Goal: Task Accomplishment & Management: Use online tool/utility

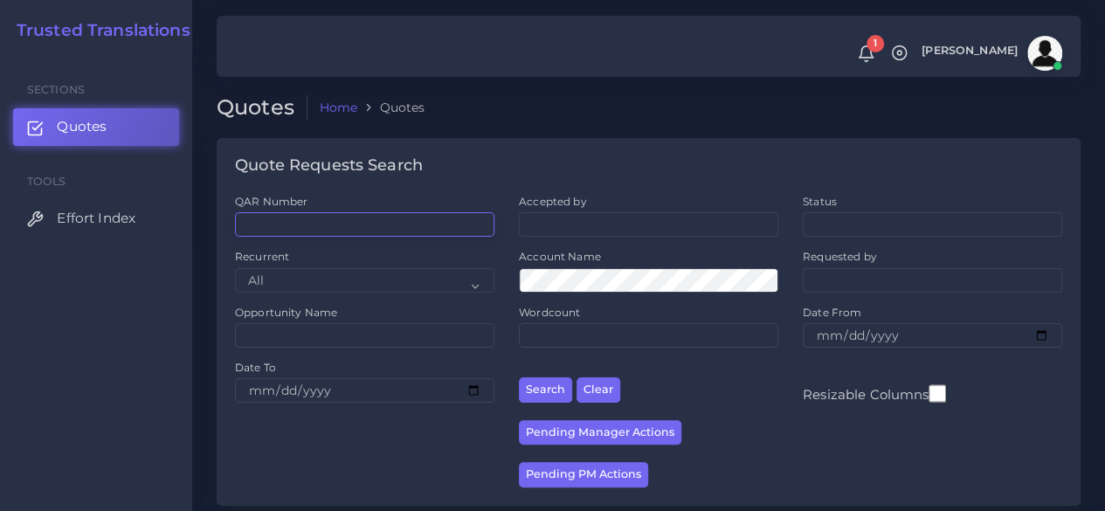
click at [329, 234] on input "QAR Number" at bounding box center [364, 224] width 259 height 24
paste input "QAR125687"
type input "QAR125687"
click at [519, 377] on button "Search" at bounding box center [545, 389] width 53 height 25
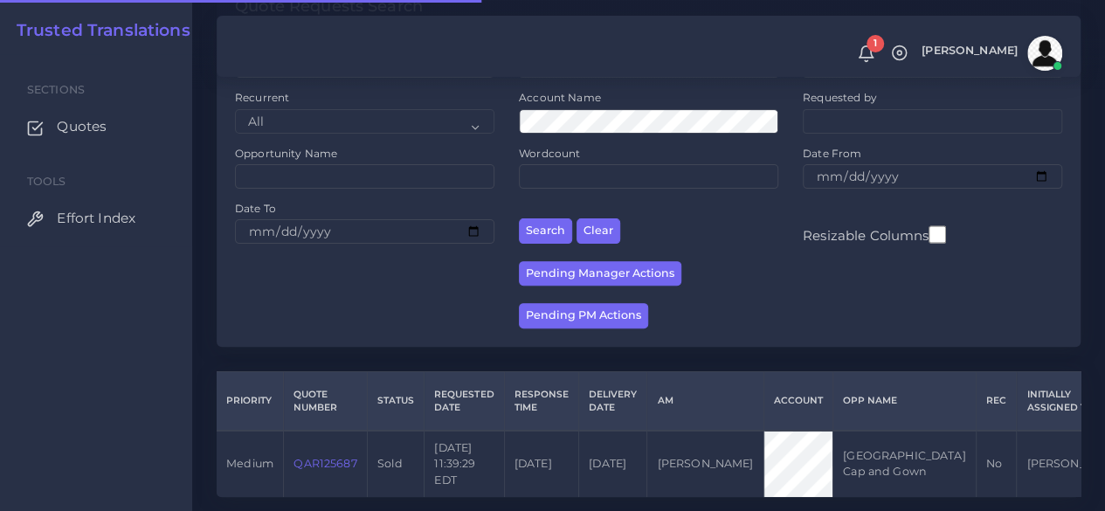
scroll to position [271, 0]
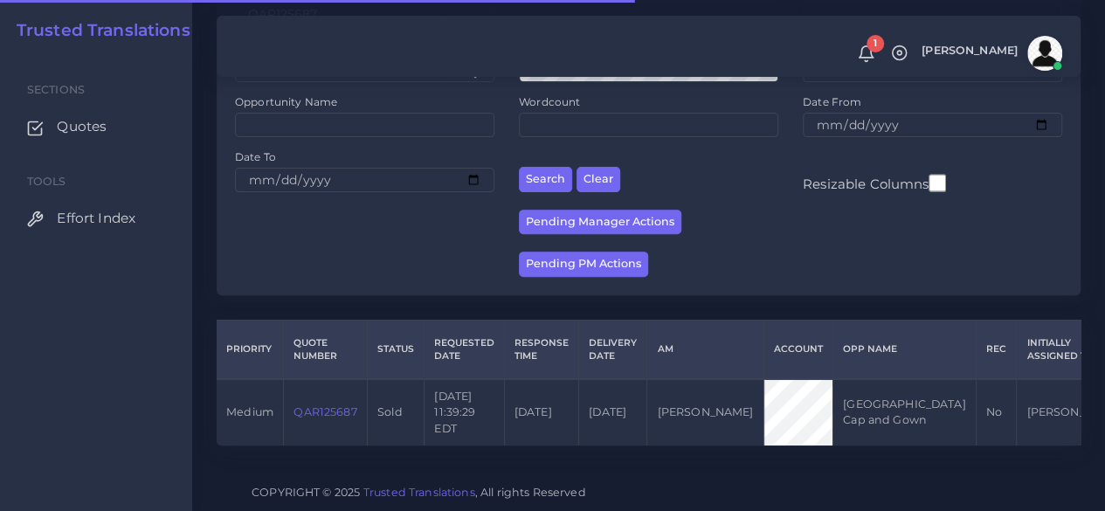
click at [338, 405] on link "QAR125687" at bounding box center [325, 411] width 63 height 13
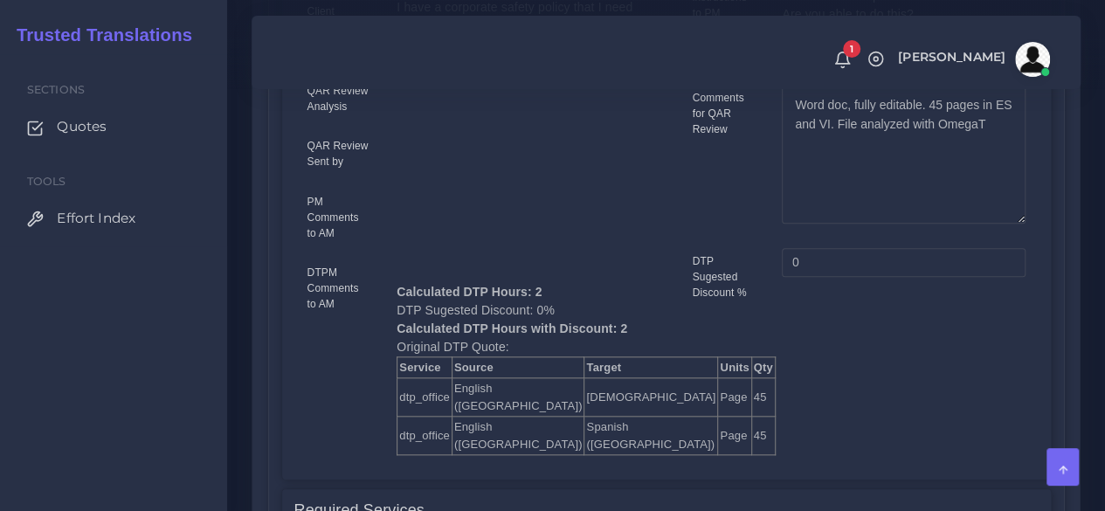
scroll to position [524, 0]
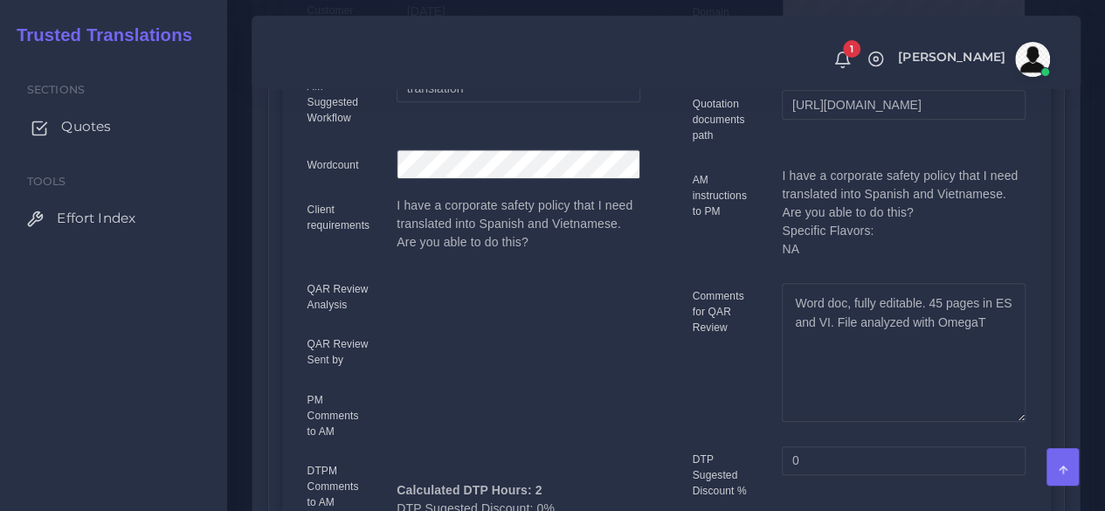
click at [86, 128] on span "Quotes" at bounding box center [86, 126] width 50 height 19
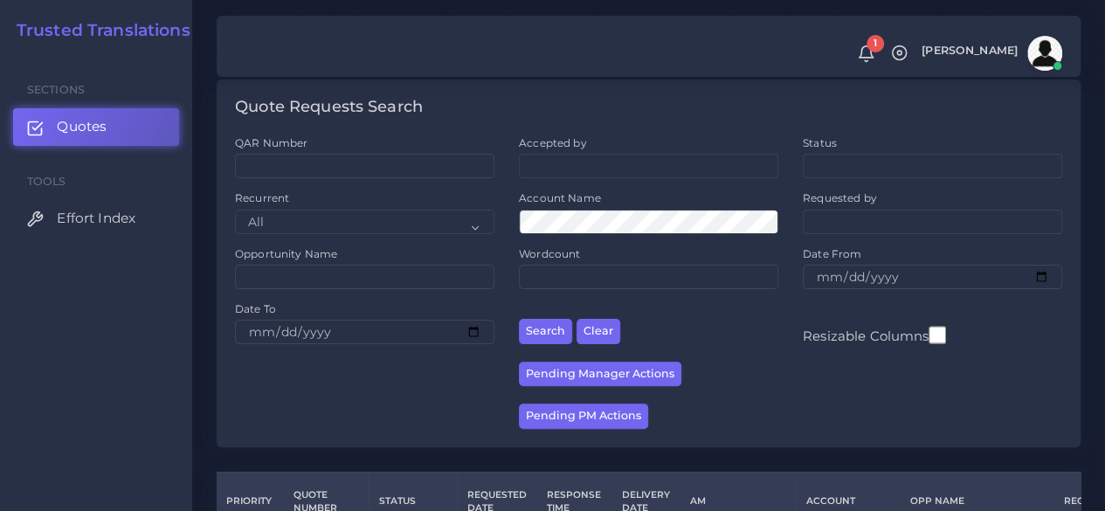
scroll to position [349, 0]
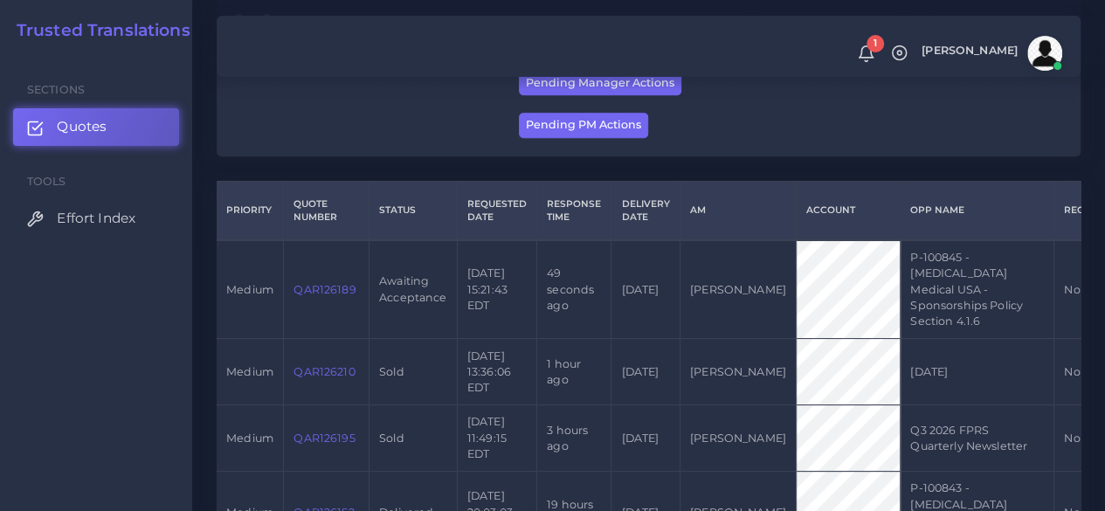
click at [342, 290] on link "QAR126189" at bounding box center [325, 289] width 62 height 13
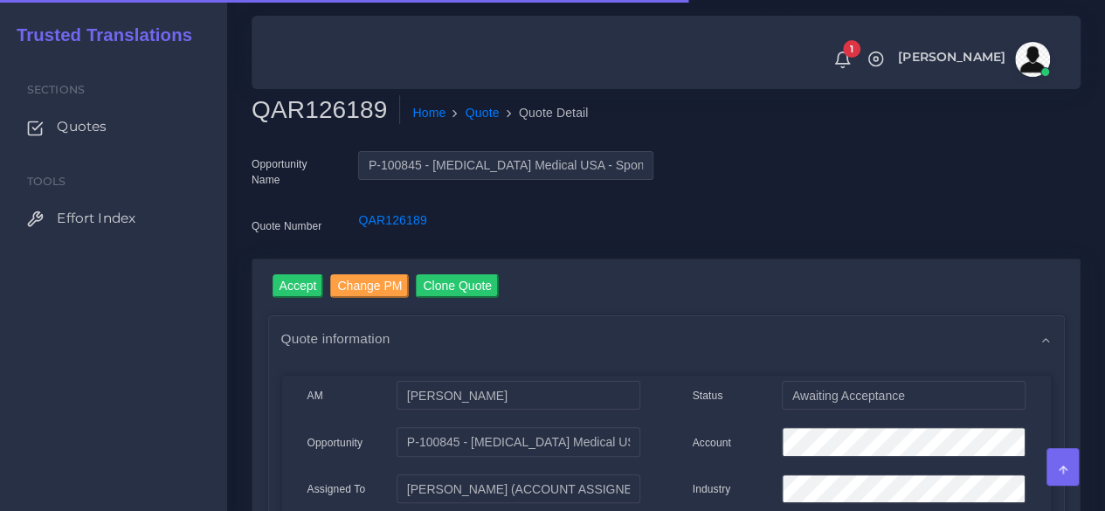
click at [315, 101] on h2 "QAR126189" at bounding box center [326, 110] width 149 height 30
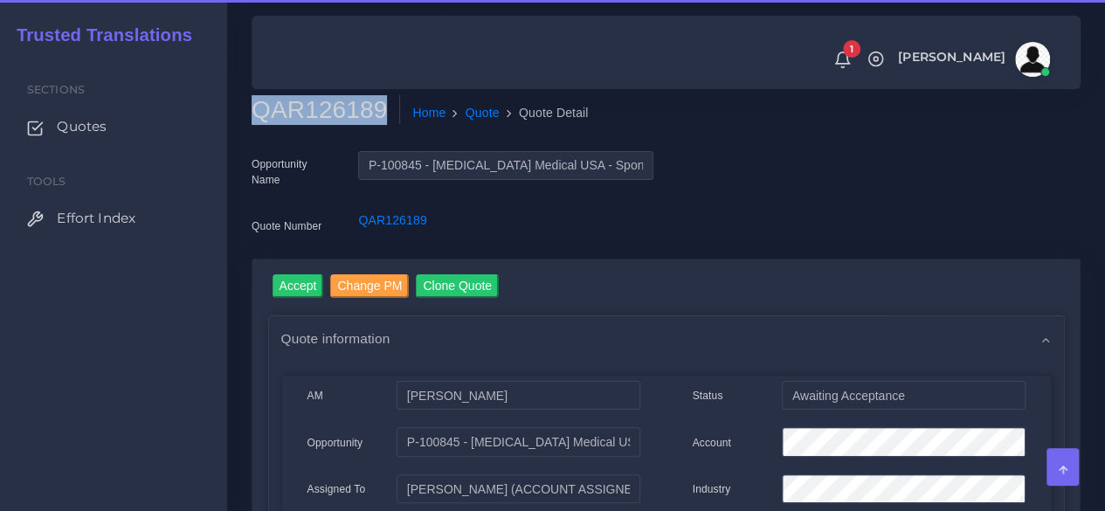
copy h2 "QAR126189"
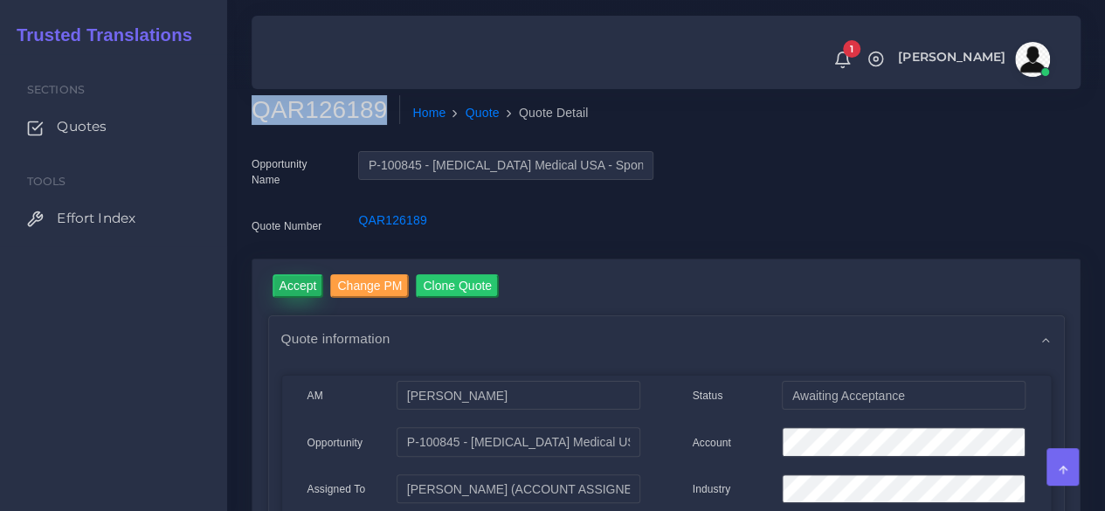
click at [302, 280] on input "Accept" at bounding box center [299, 286] width 52 height 24
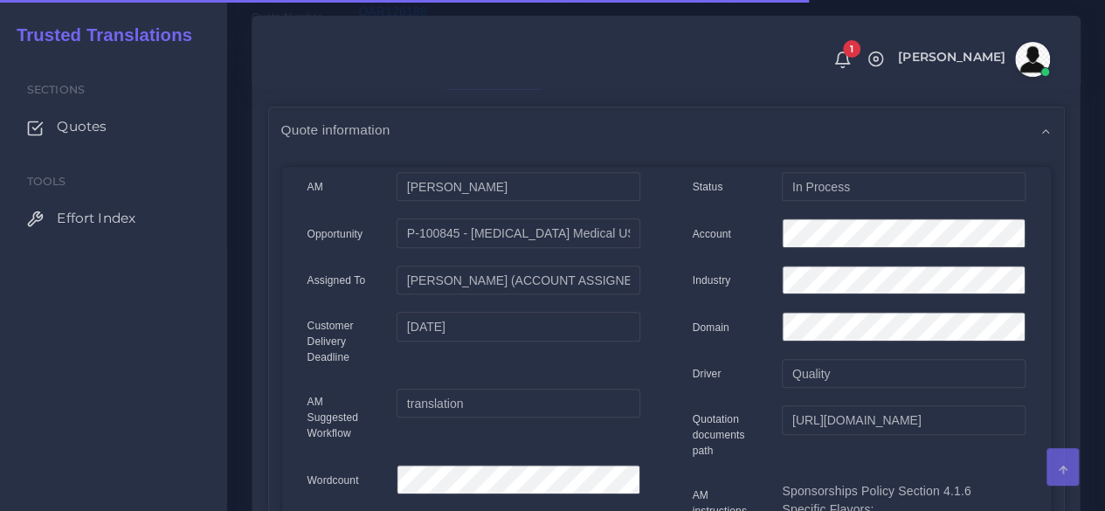
scroll to position [262, 0]
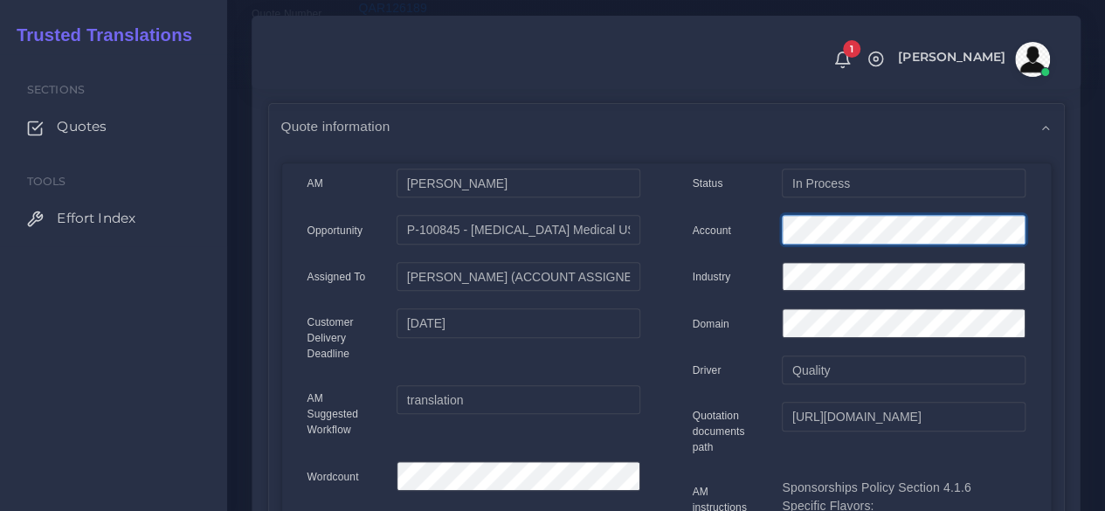
click at [711, 225] on div "Account" at bounding box center [859, 232] width 359 height 35
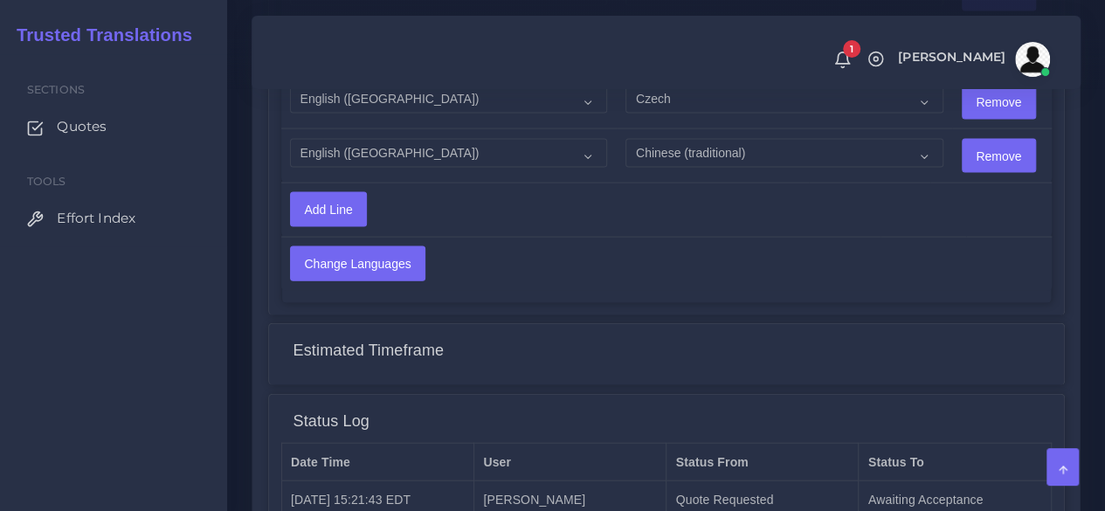
scroll to position [2010, 0]
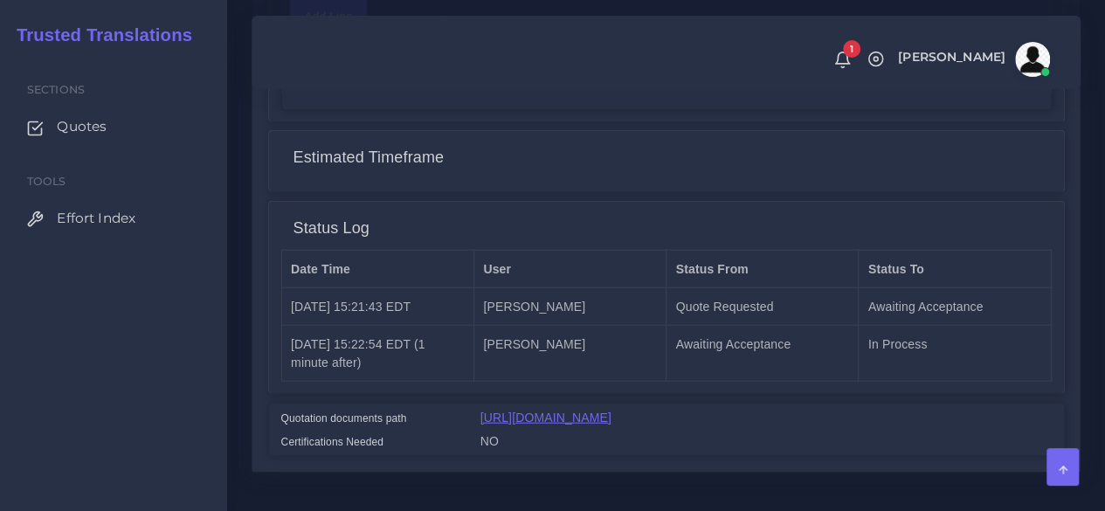
click at [515, 411] on link "https://workdrive.zoho.com/fgoh3e43b1a1fe2124b65bedd7c3c51a0e040/teams/fgoh3e43…" at bounding box center [546, 418] width 131 height 14
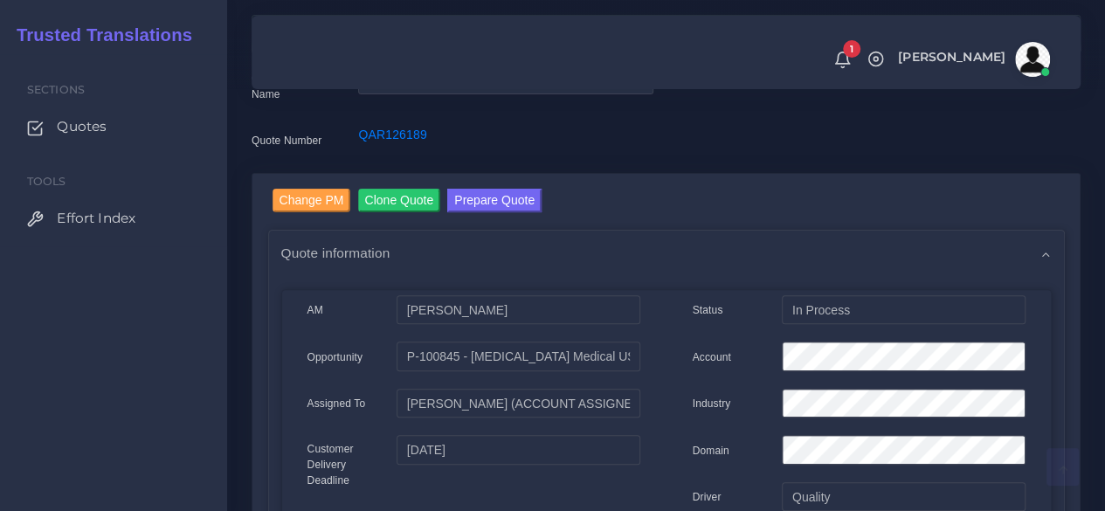
scroll to position [0, 0]
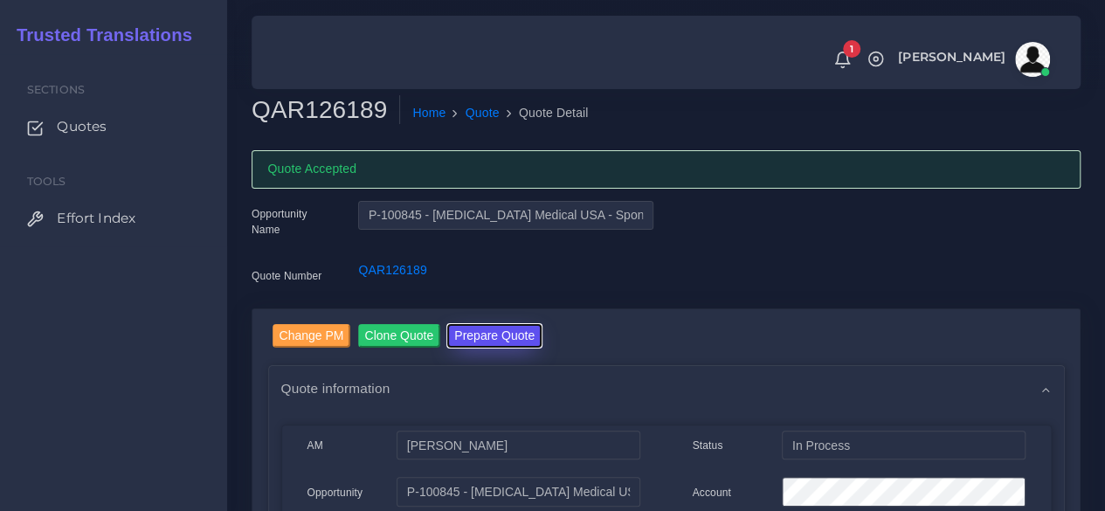
click at [477, 336] on button "Prepare Quote" at bounding box center [494, 336] width 94 height 24
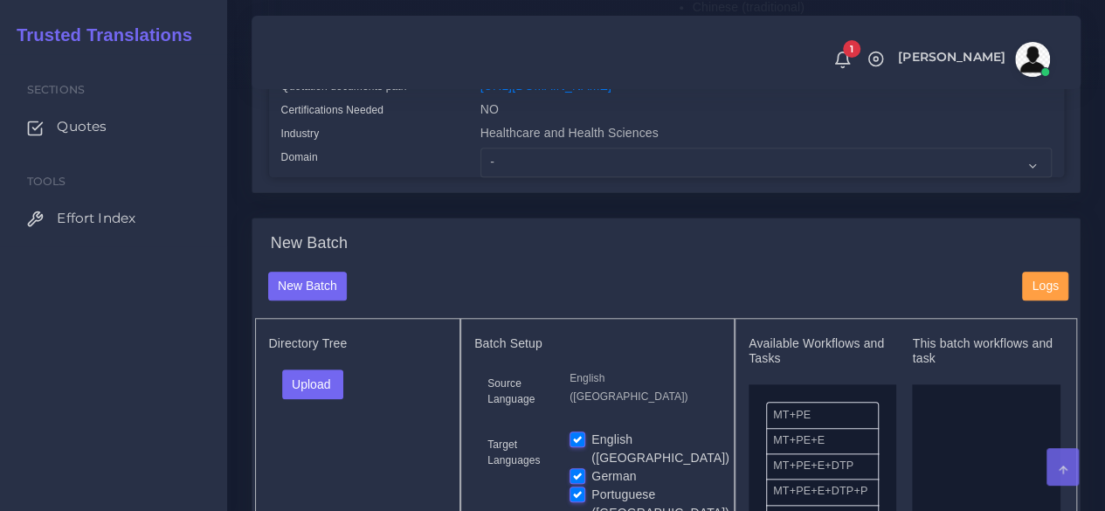
scroll to position [699, 0]
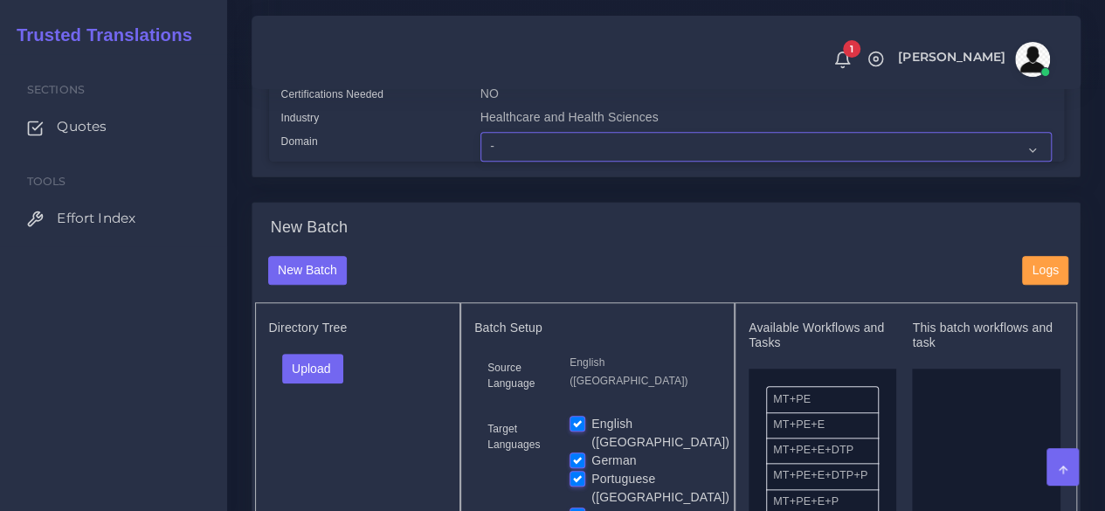
click at [506, 162] on select "- Advertising and Media Agriculture, Forestry and Fishing Architecture, Buildin…" at bounding box center [766, 147] width 571 height 30
select select "Healthcare and Health Sciences"
click at [481, 162] on select "- Advertising and Media Agriculture, Forestry and Fishing Architecture, Buildin…" at bounding box center [766, 147] width 571 height 30
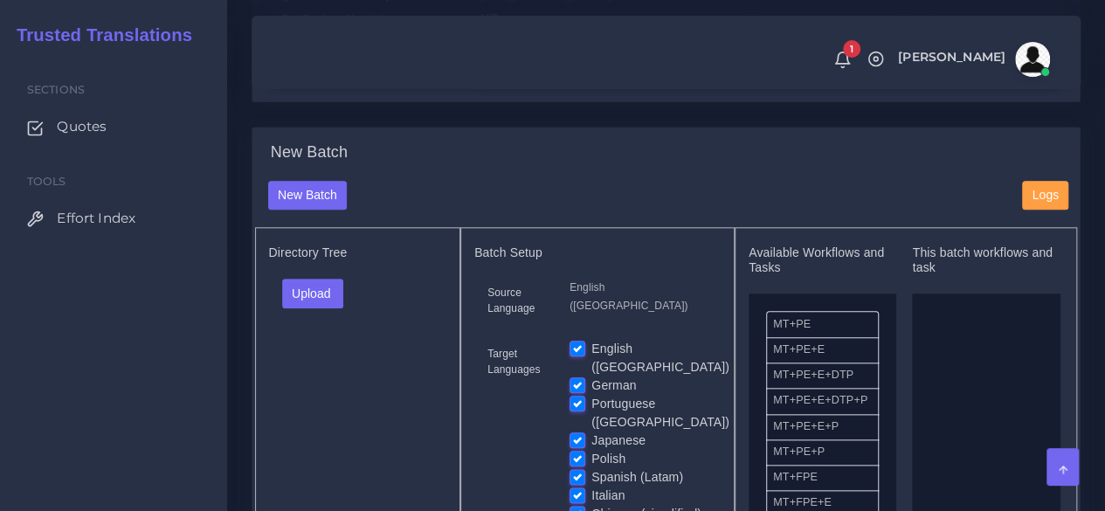
scroll to position [874, 0]
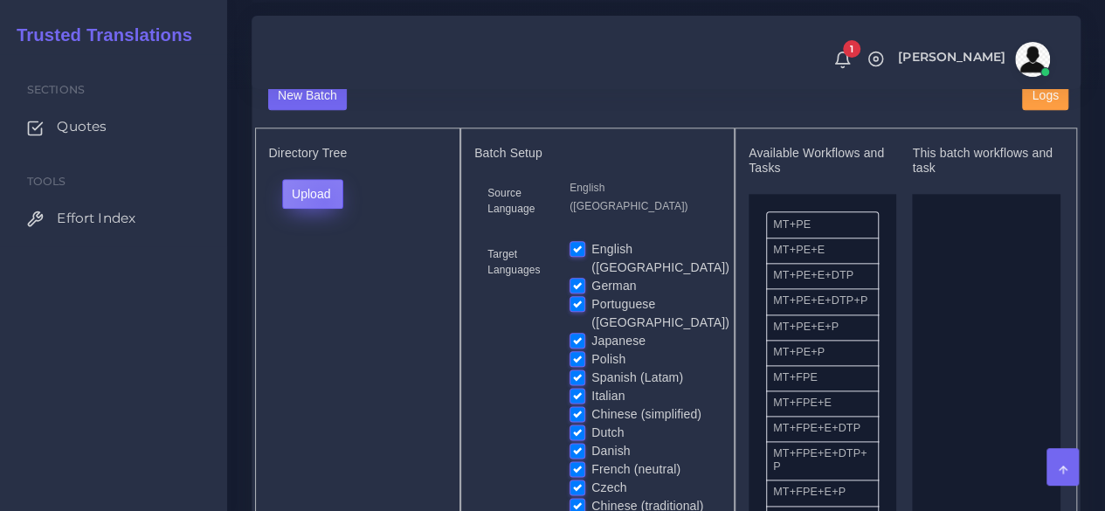
click at [323, 209] on button "Upload" at bounding box center [313, 194] width 62 height 30
click at [327, 271] on label "Files" at bounding box center [343, 260] width 121 height 22
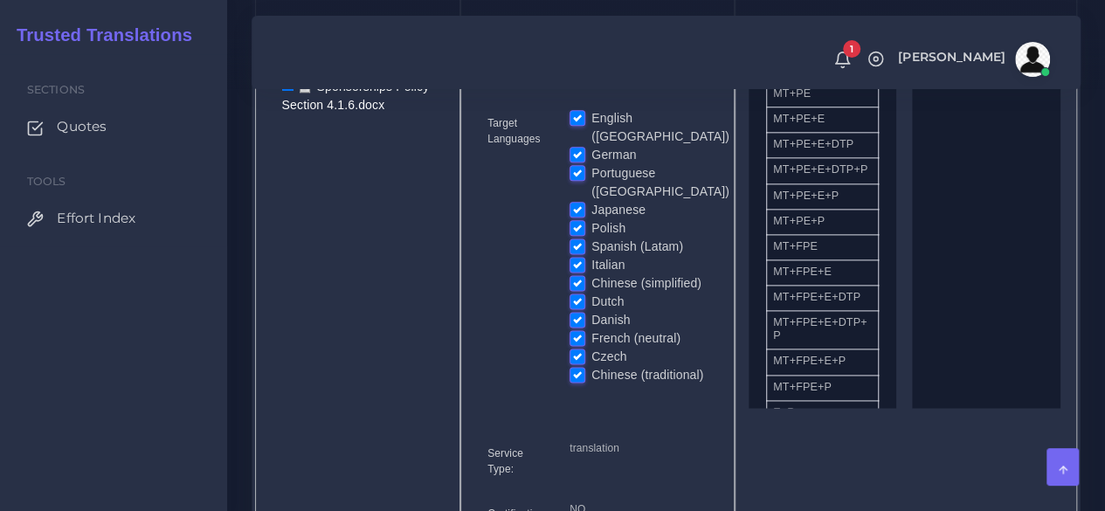
scroll to position [1048, 0]
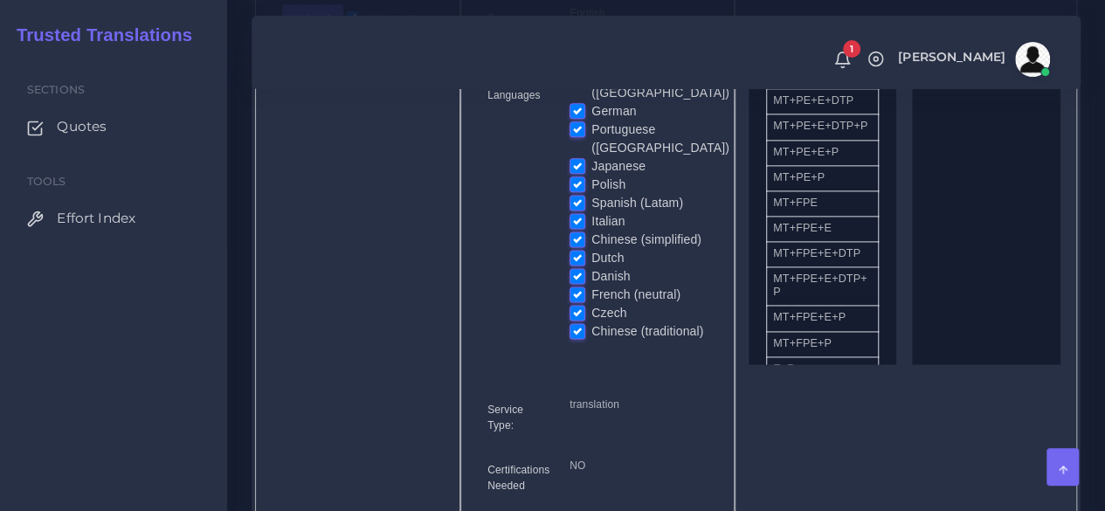
click at [592, 102] on label "English ([GEOGRAPHIC_DATA])" at bounding box center [661, 84] width 138 height 37
click at [582, 81] on input "English ([GEOGRAPHIC_DATA])" at bounding box center [578, 74] width 16 height 16
checkbox input "false"
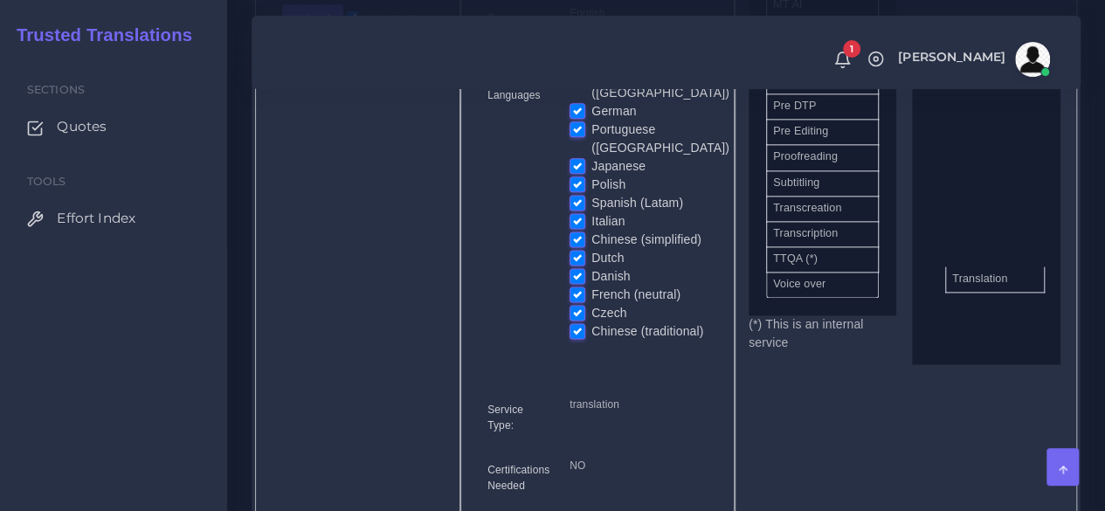
drag, startPoint x: 820, startPoint y: 329, endPoint x: 1000, endPoint y: 305, distance: 181.6
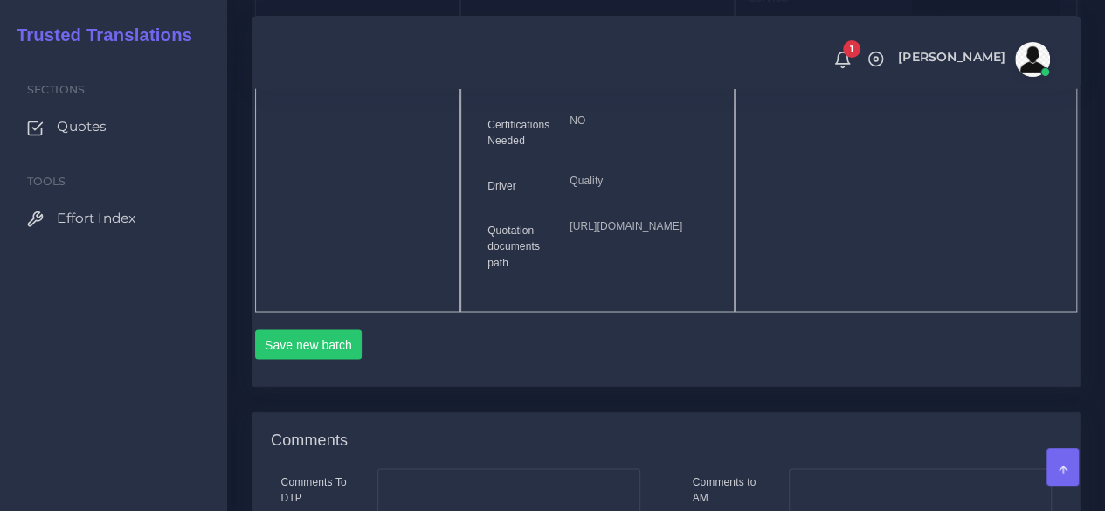
scroll to position [1485, 0]
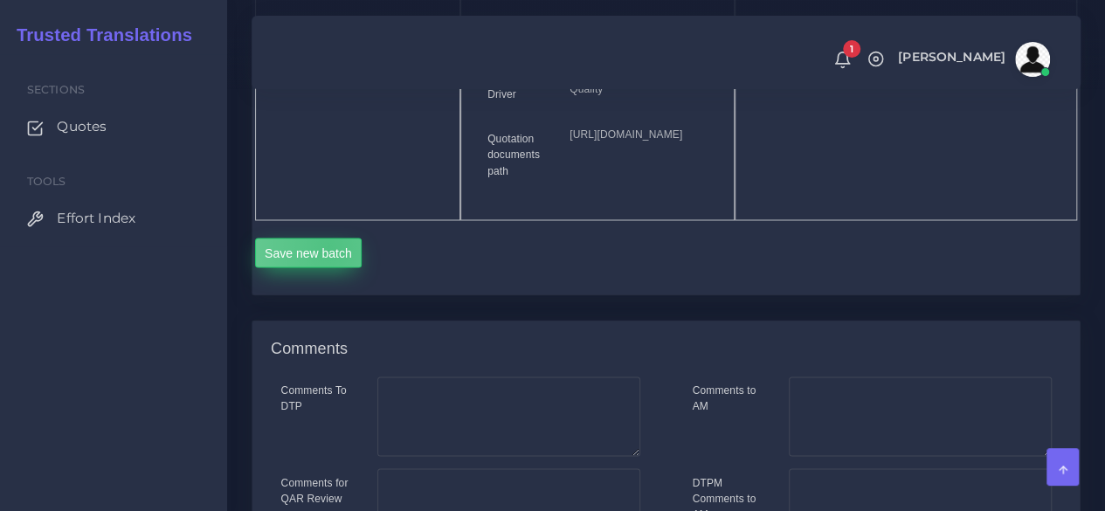
click at [329, 267] on button "Save new batch" at bounding box center [308, 253] width 107 height 30
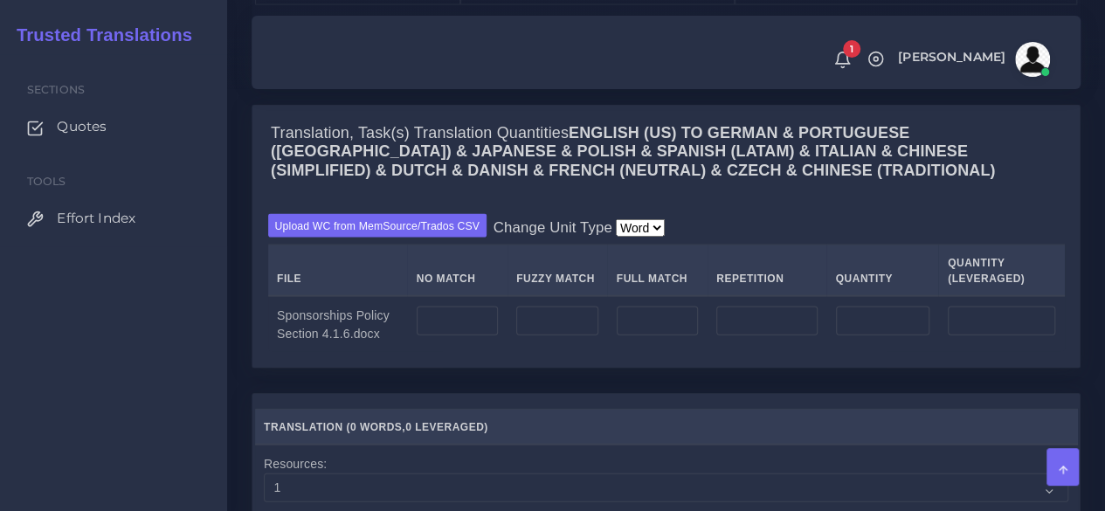
scroll to position [1747, 0]
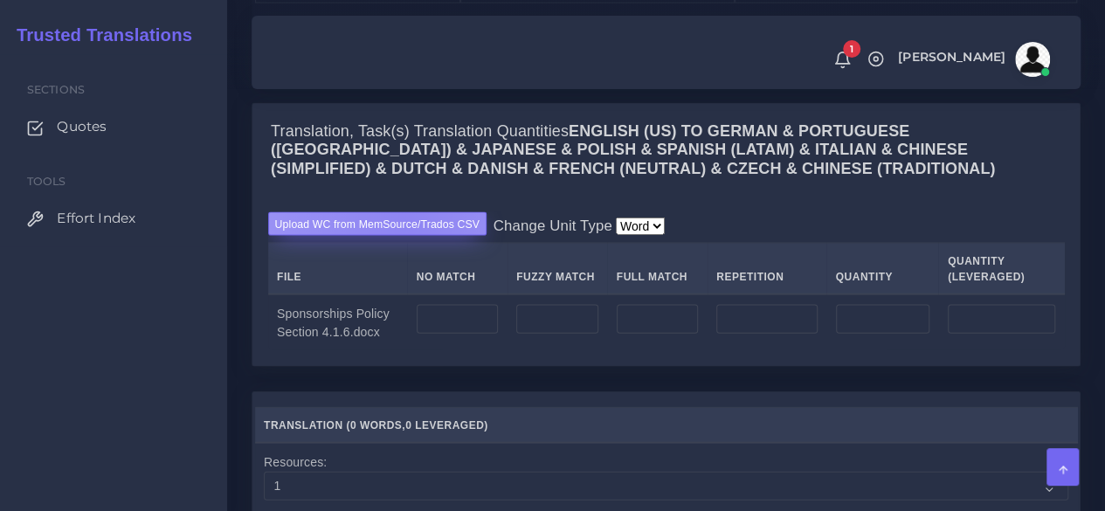
click at [404, 236] on label "Upload WC from MemSource/Trados CSV" at bounding box center [377, 224] width 219 height 24
click at [0, 0] on input "Upload WC from MemSource/Trados CSV" at bounding box center [0, 0] width 0 height 0
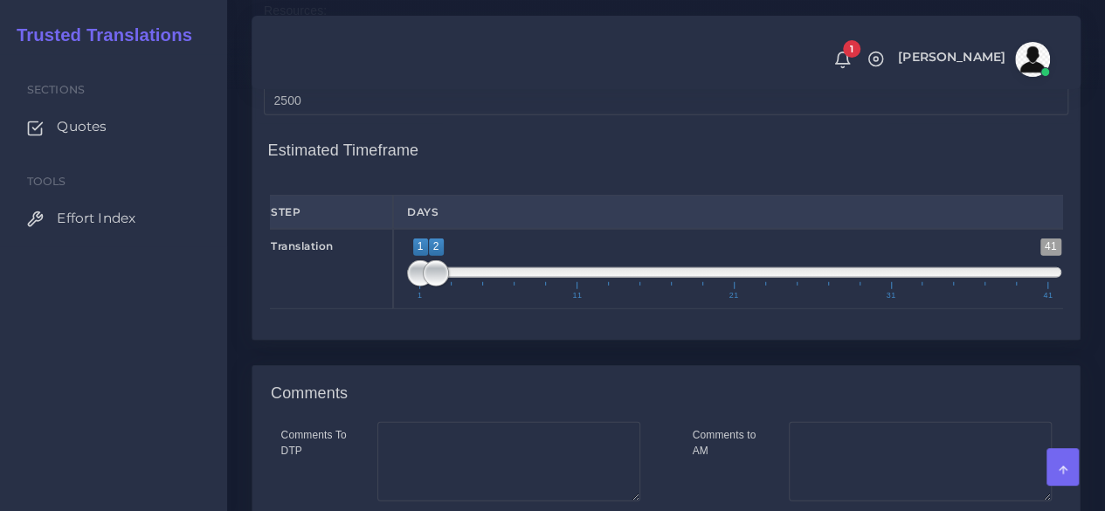
scroll to position [2571, 0]
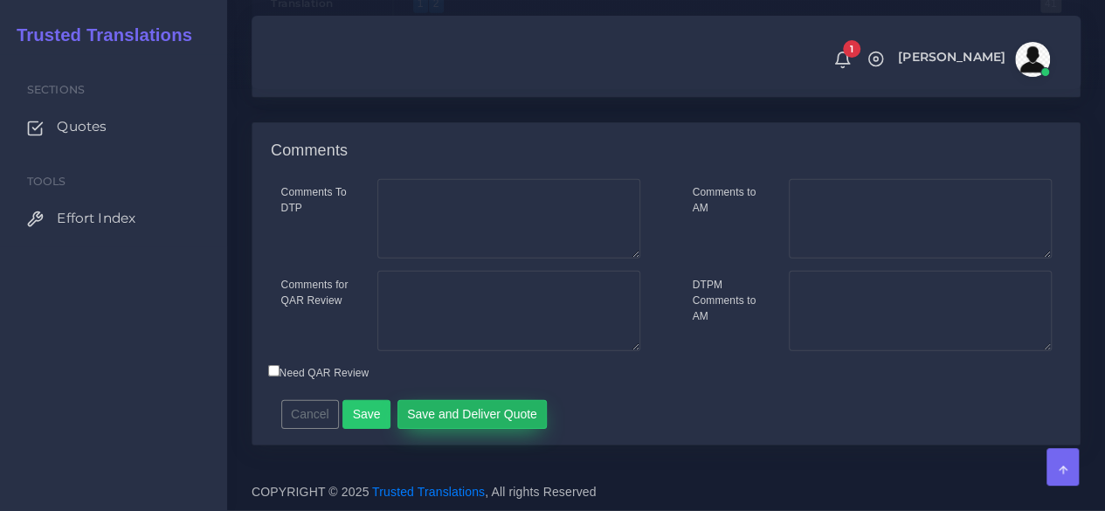
click at [490, 419] on button "Save and Deliver Quote" at bounding box center [473, 415] width 150 height 30
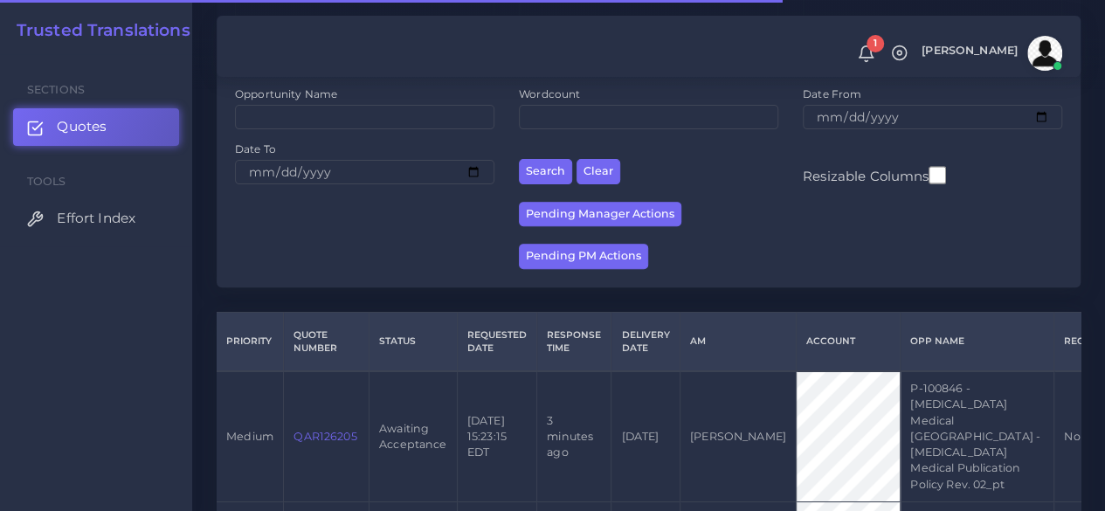
scroll to position [437, 0]
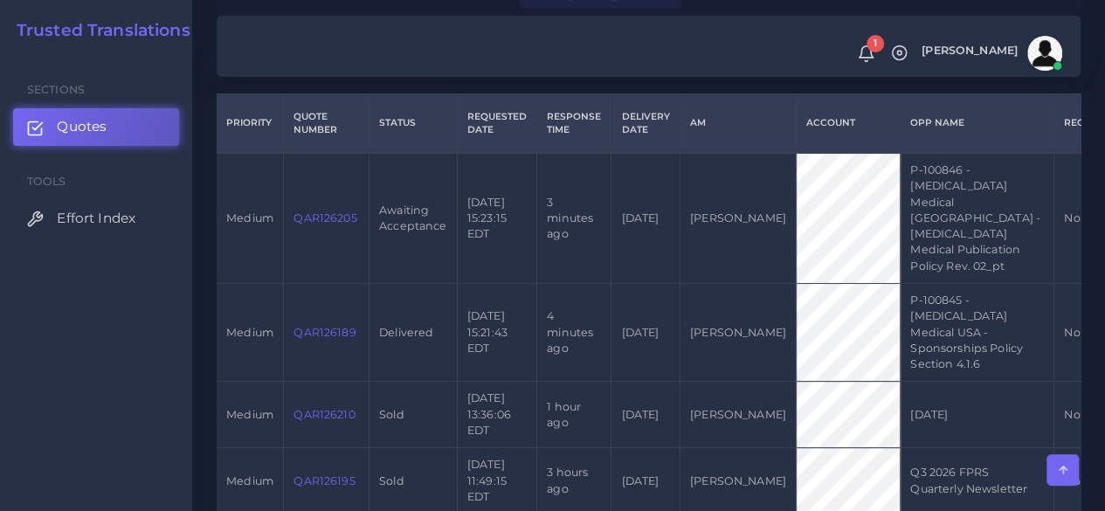
click at [332, 214] on link "QAR126205" at bounding box center [325, 217] width 63 height 13
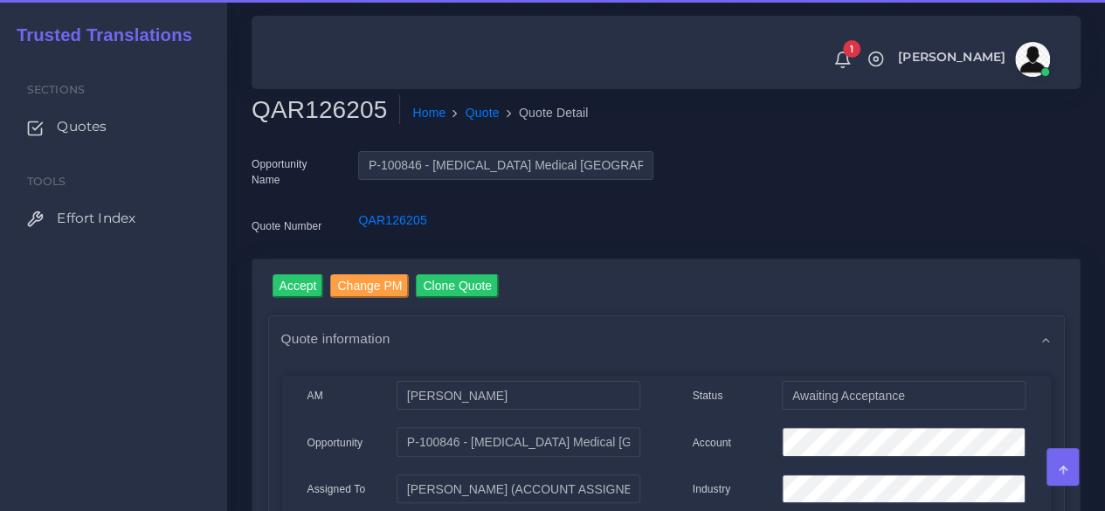
click at [316, 113] on h2 "QAR126205" at bounding box center [326, 110] width 149 height 30
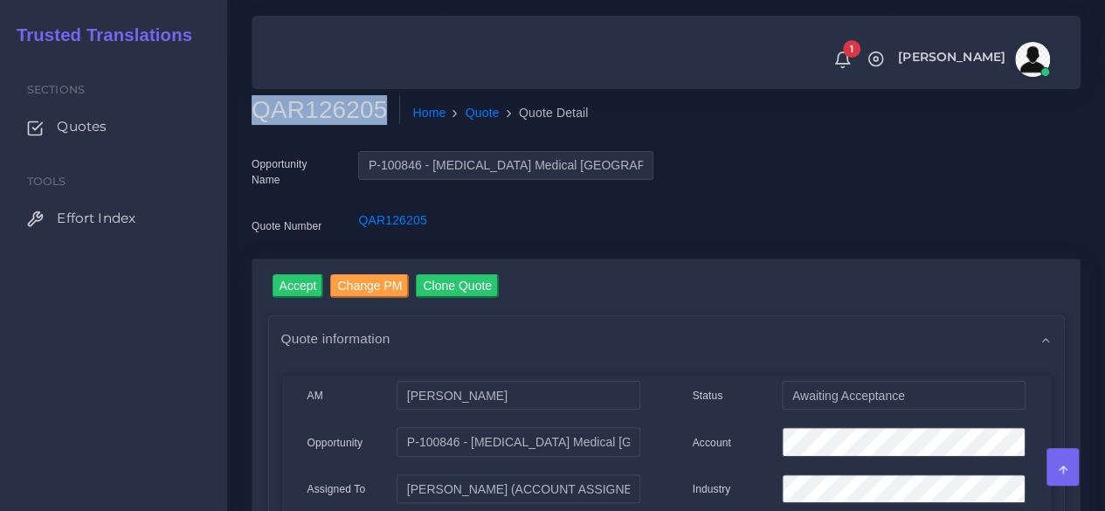
click at [316, 113] on h2 "QAR126205" at bounding box center [326, 110] width 149 height 30
copy h2 "QAR126205"
click at [303, 286] on input "Accept" at bounding box center [299, 286] width 52 height 24
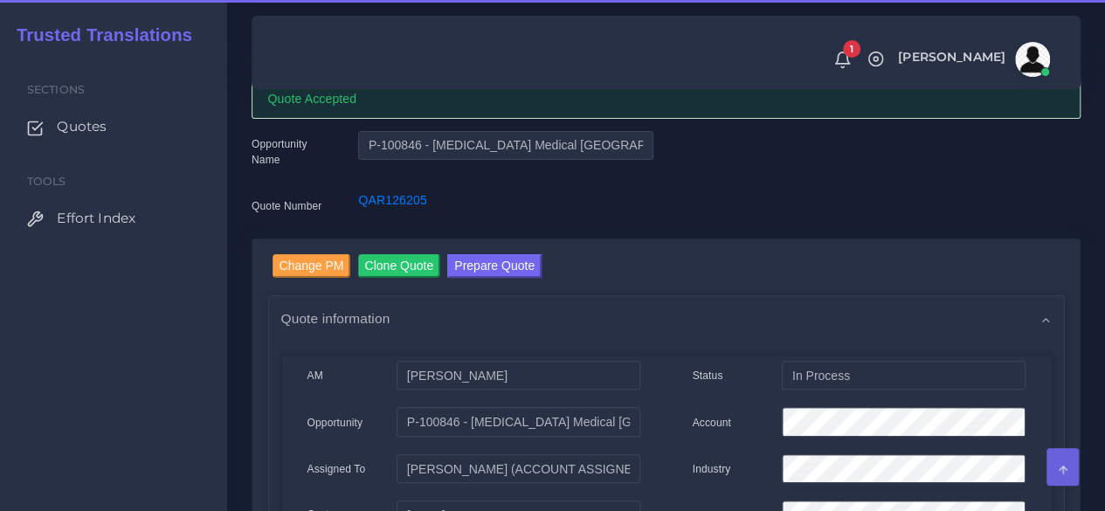
scroll to position [175, 0]
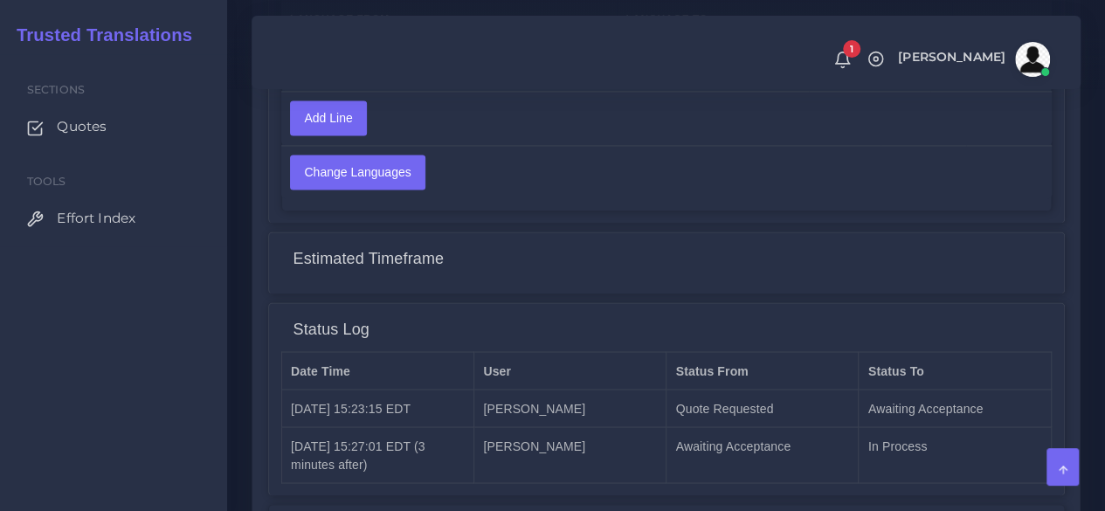
scroll to position [1470, 0]
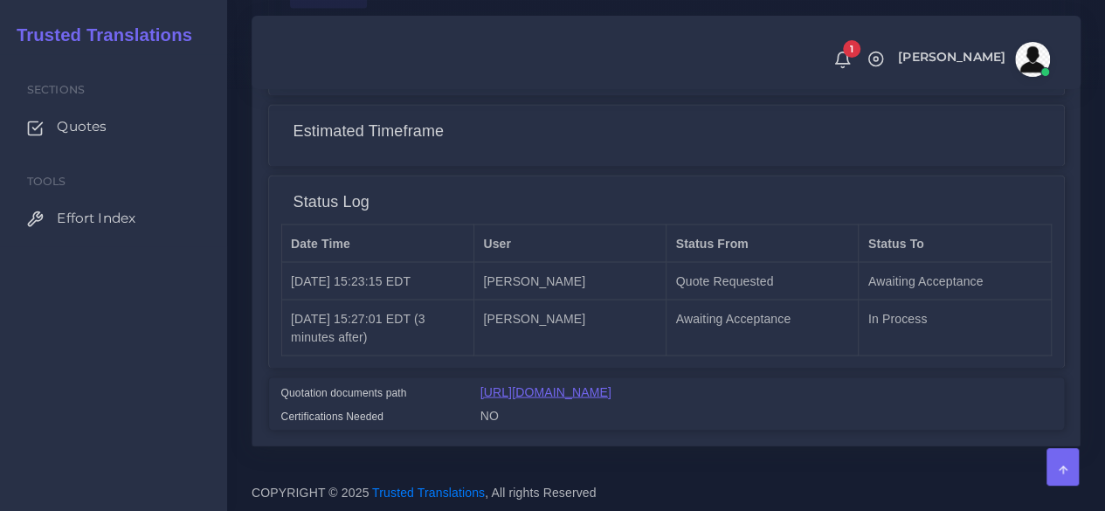
click at [516, 384] on link "[URL][DOMAIN_NAME]" at bounding box center [546, 391] width 131 height 14
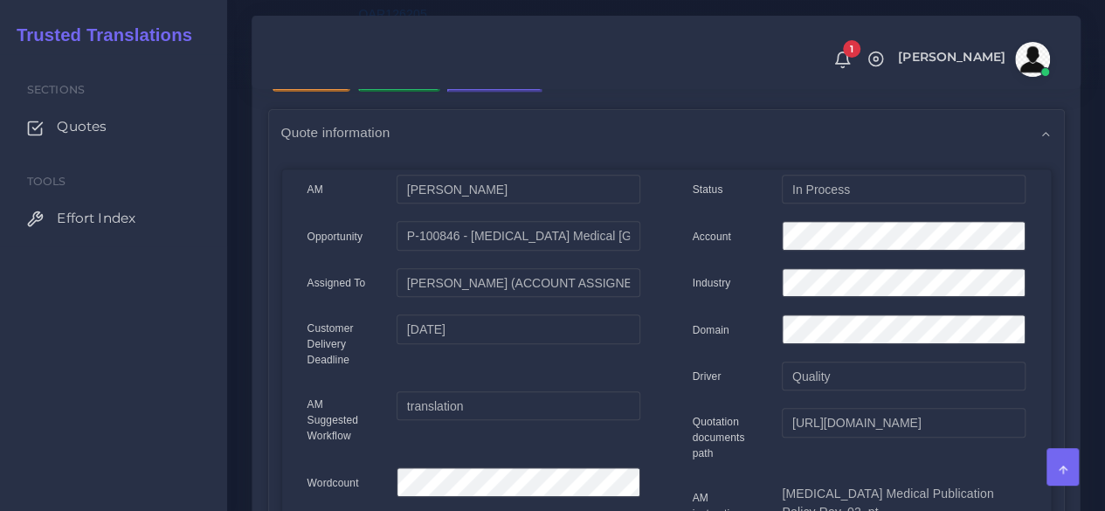
scroll to position [72, 0]
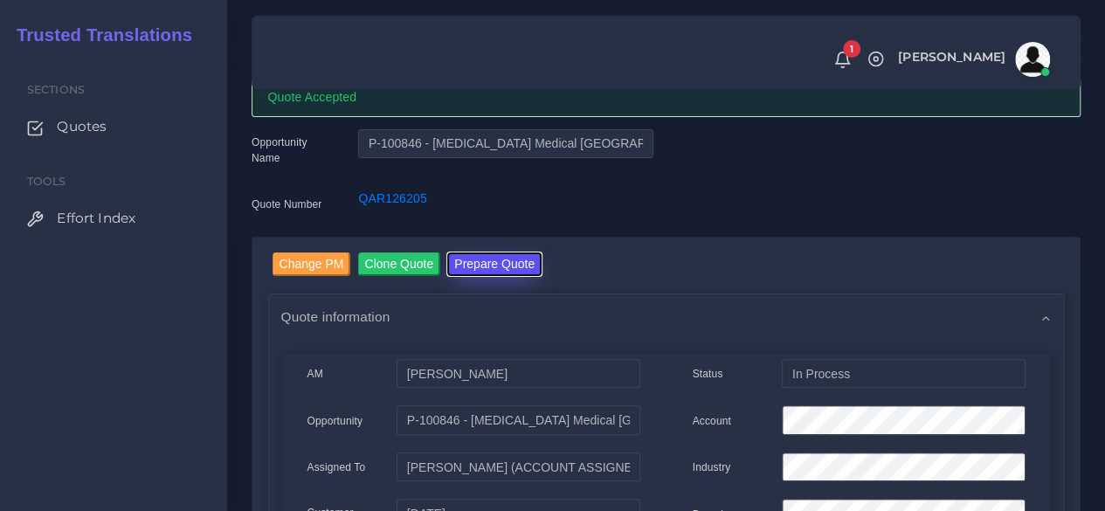
click at [484, 253] on button "Prepare Quote" at bounding box center [494, 265] width 94 height 24
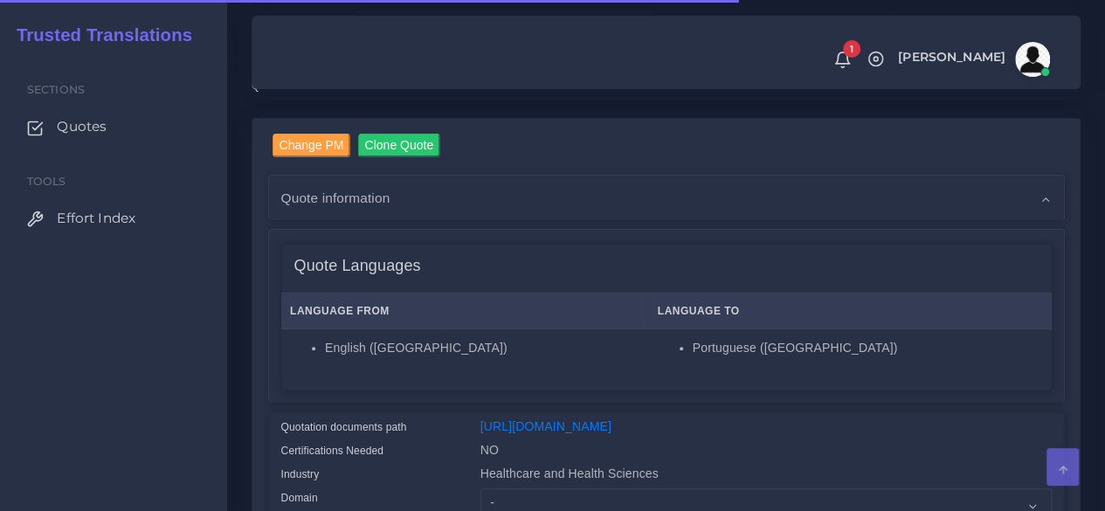
scroll to position [437, 0]
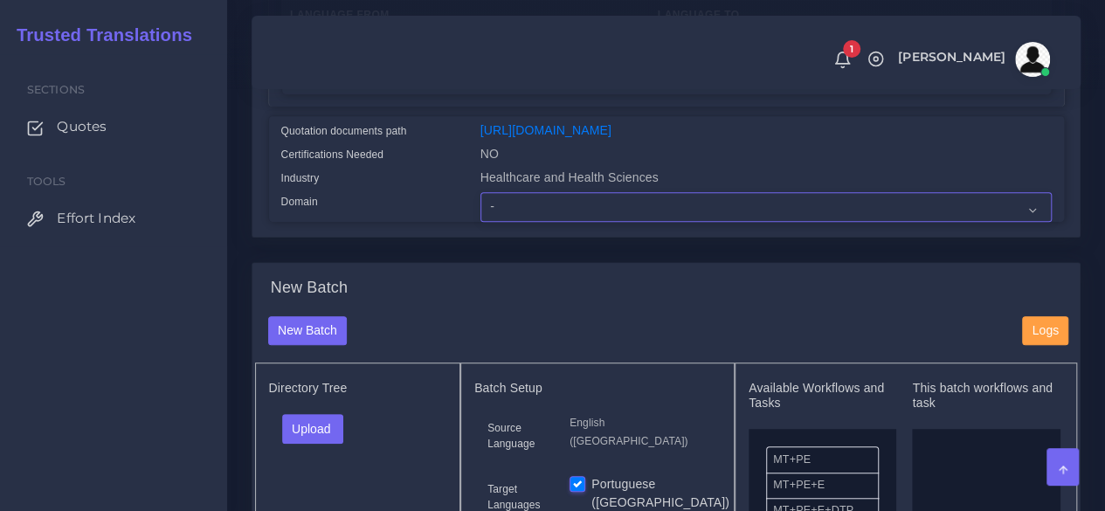
click at [521, 222] on select "- Advertising and Media Agriculture, Forestry and Fishing Architecture, Buildin…" at bounding box center [766, 207] width 571 height 30
select select "Healthcare and Health Sciences"
click at [481, 222] on select "- Advertising and Media Agriculture, Forestry and Fishing Architecture, Buildin…" at bounding box center [766, 207] width 571 height 30
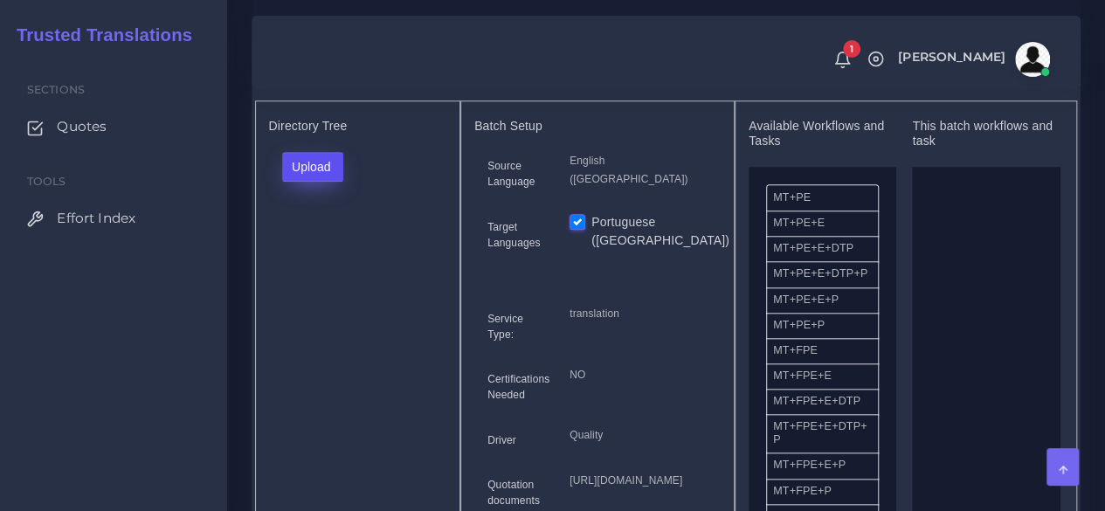
click at [310, 182] on button "Upload" at bounding box center [313, 167] width 62 height 30
click at [315, 244] on label "Files" at bounding box center [343, 233] width 121 height 22
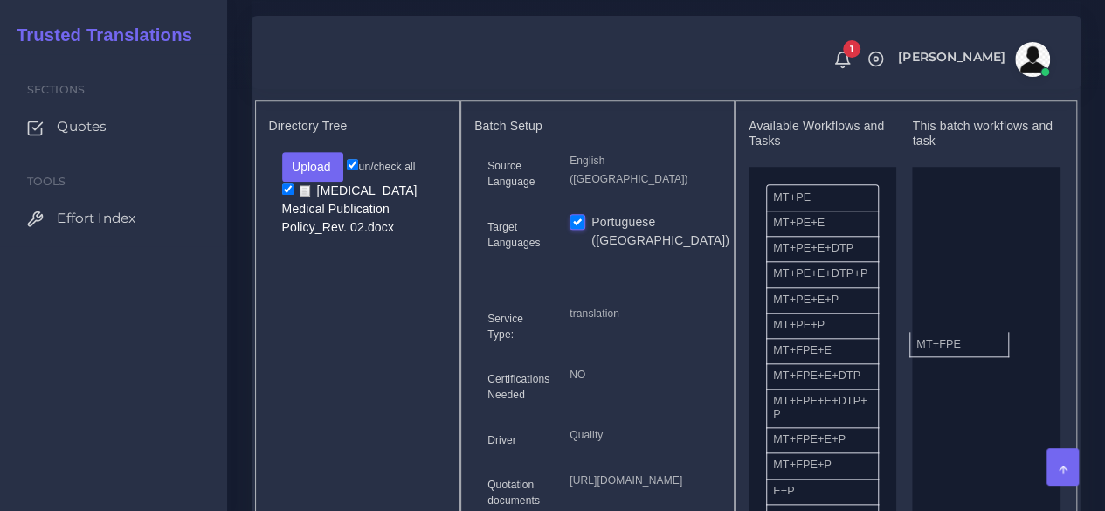
drag, startPoint x: 832, startPoint y: 396, endPoint x: 682, endPoint y: 356, distance: 154.7
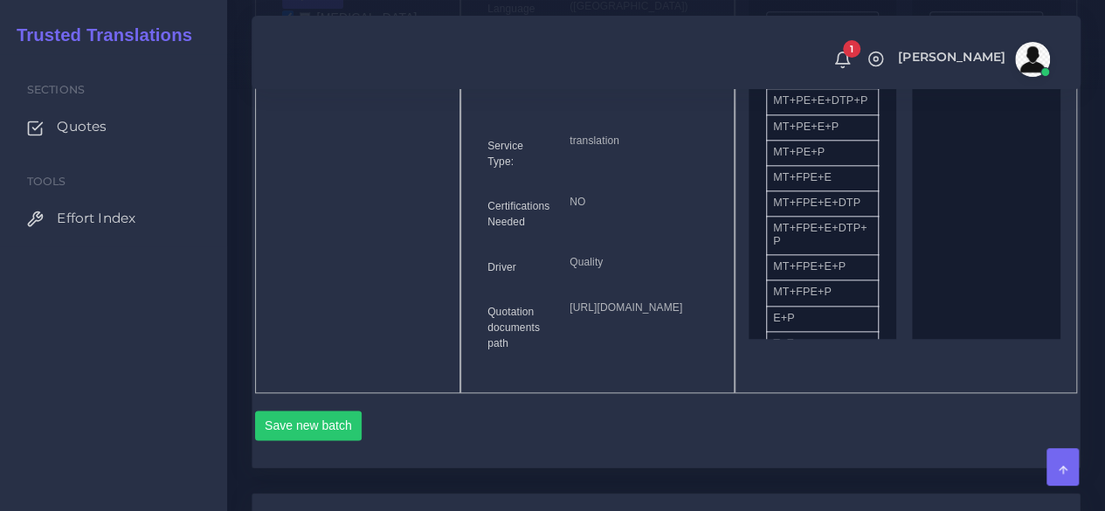
scroll to position [1048, 0]
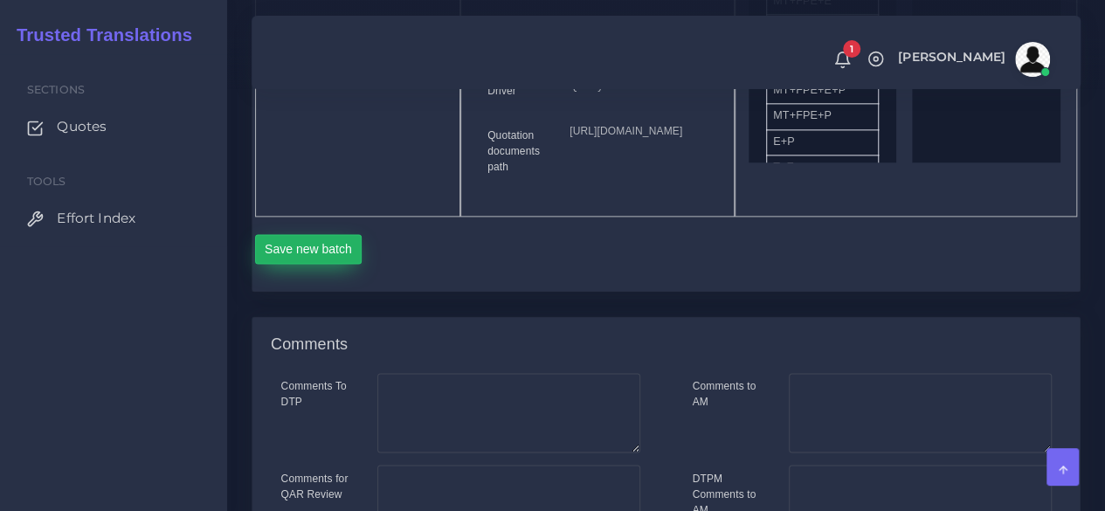
click at [317, 264] on button "Save new batch" at bounding box center [308, 249] width 107 height 30
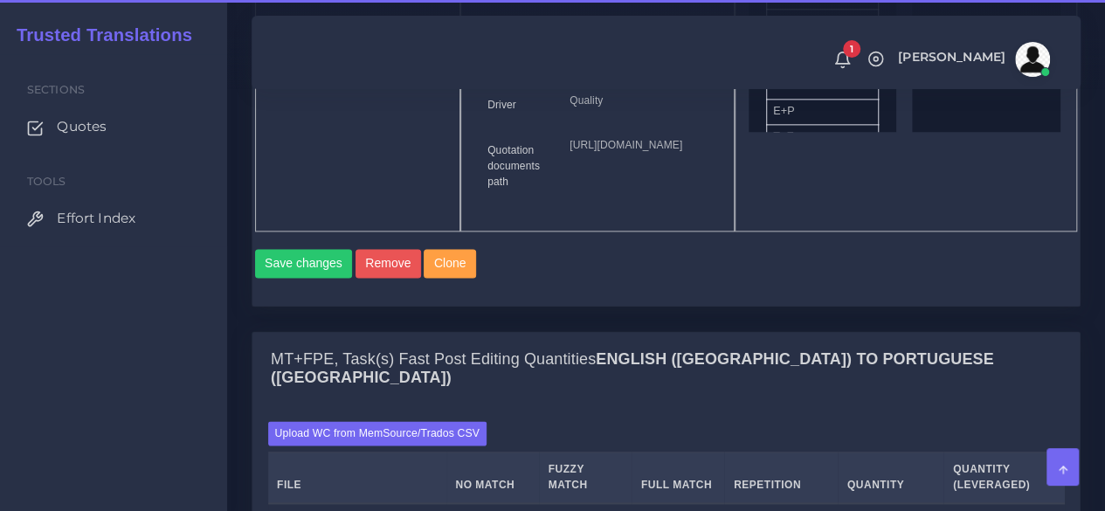
scroll to position [1398, 0]
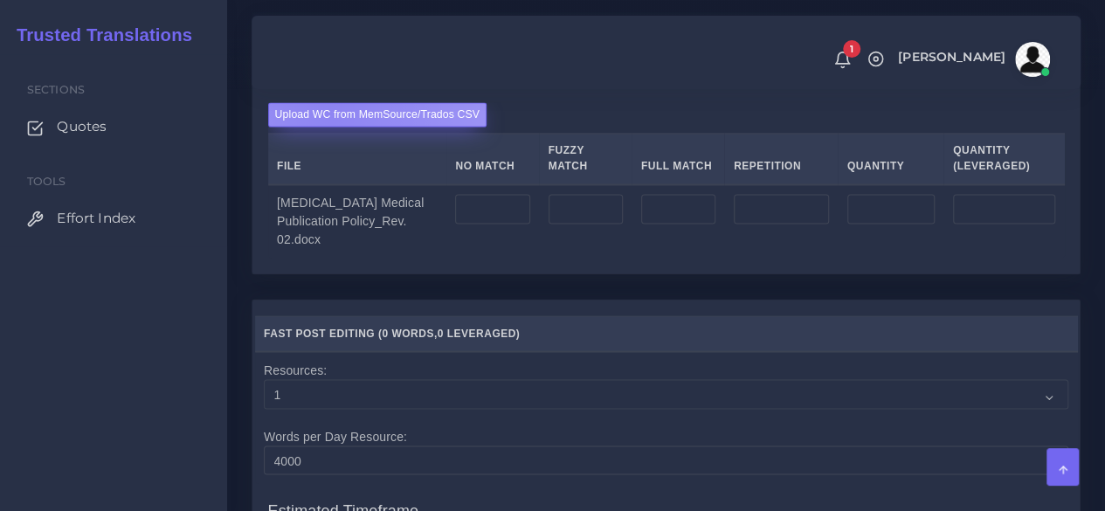
click at [330, 126] on label "Upload WC from MemSource/Trados CSV" at bounding box center [377, 114] width 219 height 24
click at [0, 0] on input "Upload WC from MemSource/Trados CSV" at bounding box center [0, 0] width 0 height 0
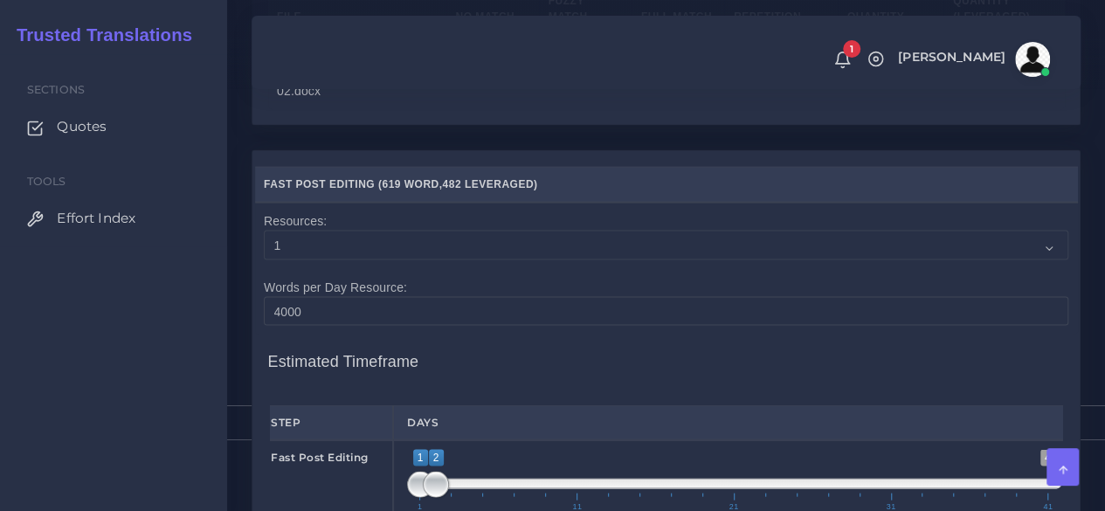
scroll to position [1835, 0]
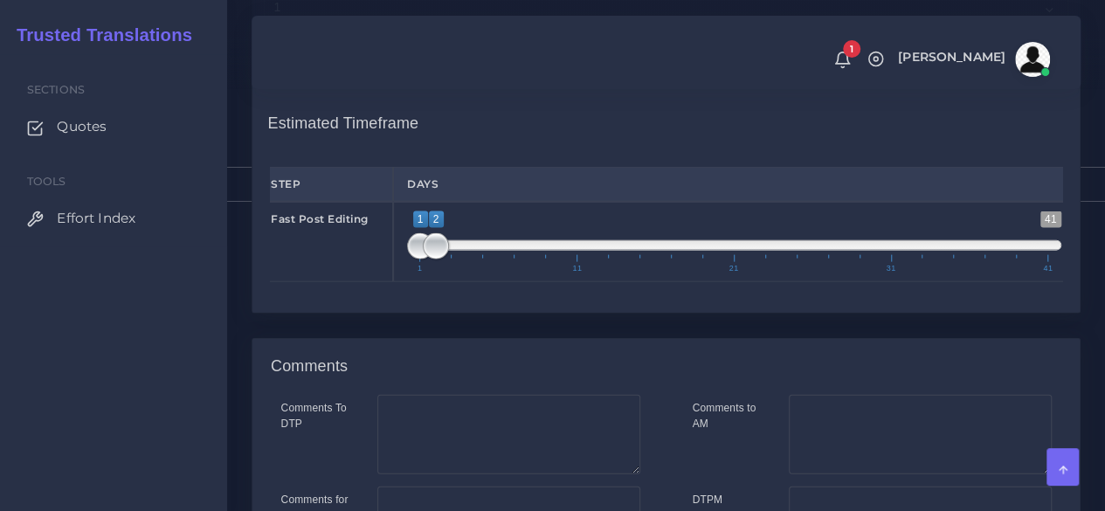
type input "1;1"
drag, startPoint x: 439, startPoint y: 352, endPoint x: 373, endPoint y: 347, distance: 65.7
click at [375, 282] on div "Fast Post Editing 1 41 1 1 1 — 1 1 11 21 31 41 1;1" at bounding box center [666, 242] width 819 height 80
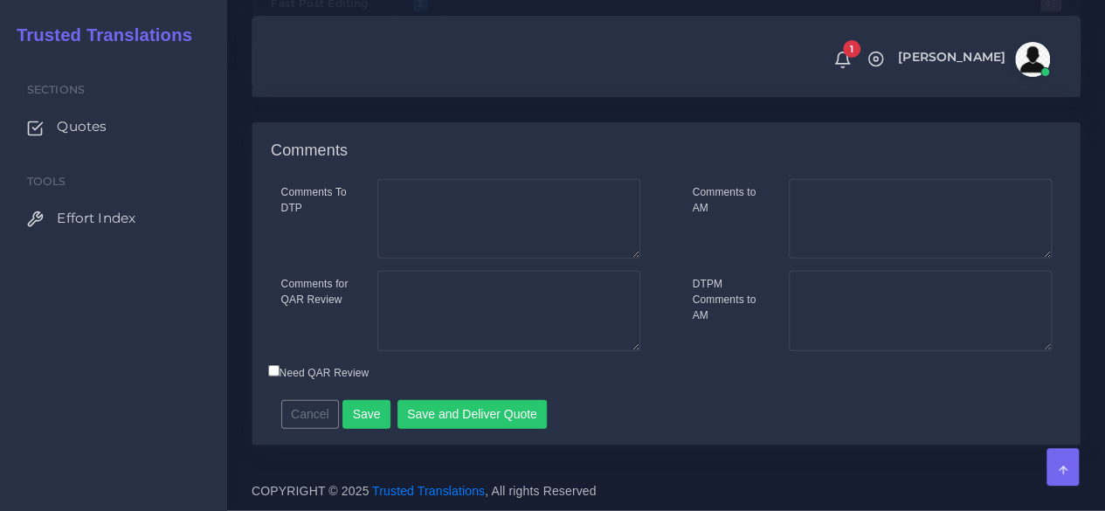
scroll to position [2148, 0]
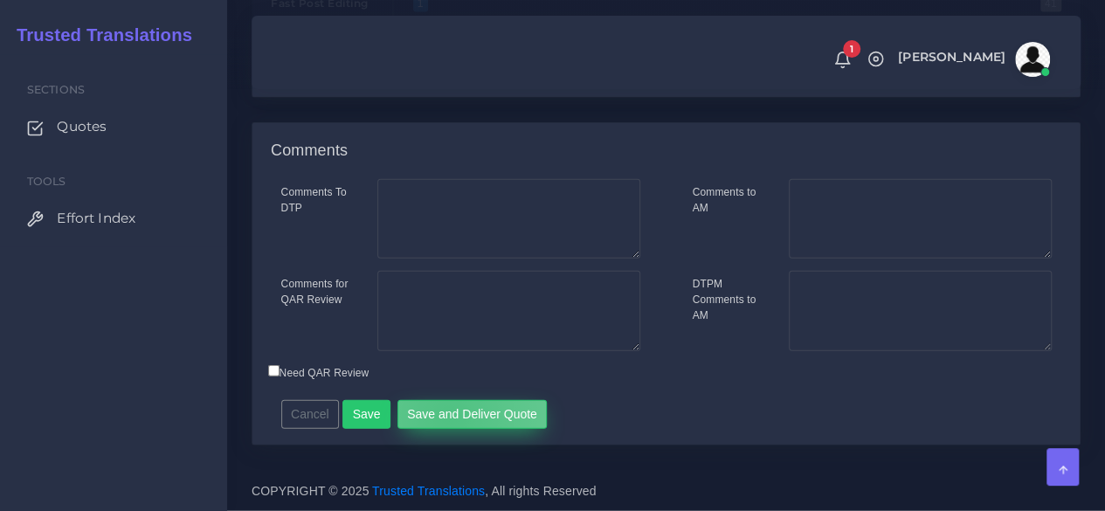
click at [442, 417] on button "Save and Deliver Quote" at bounding box center [473, 415] width 150 height 30
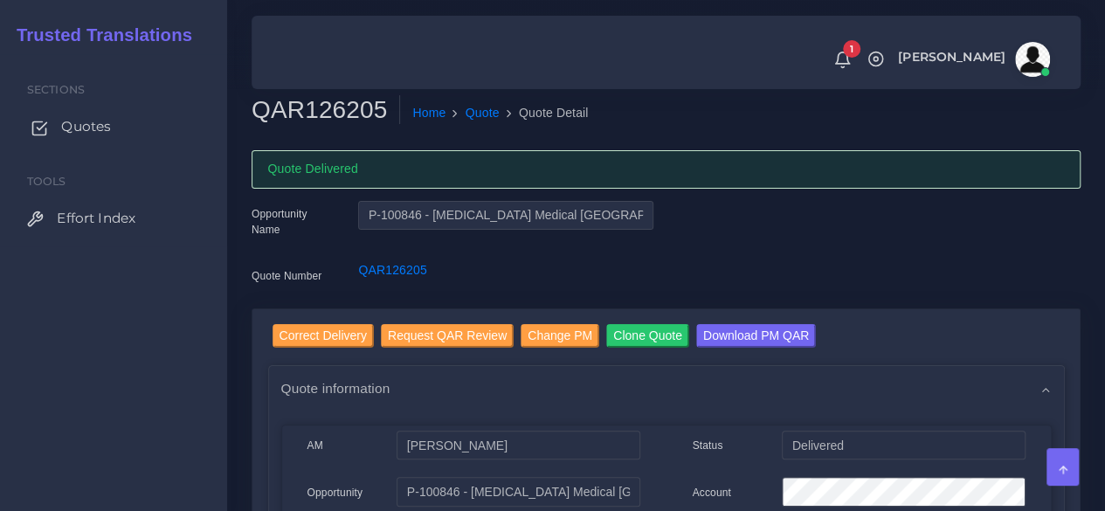
drag, startPoint x: 89, startPoint y: 135, endPoint x: 100, endPoint y: 124, distance: 15.5
click at [89, 135] on span "Quotes" at bounding box center [86, 126] width 50 height 19
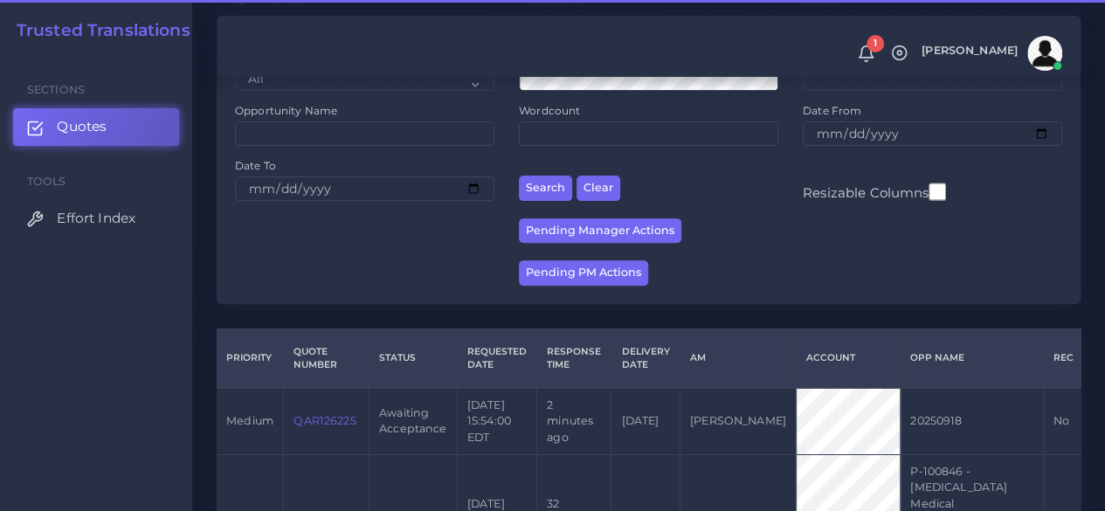
scroll to position [437, 0]
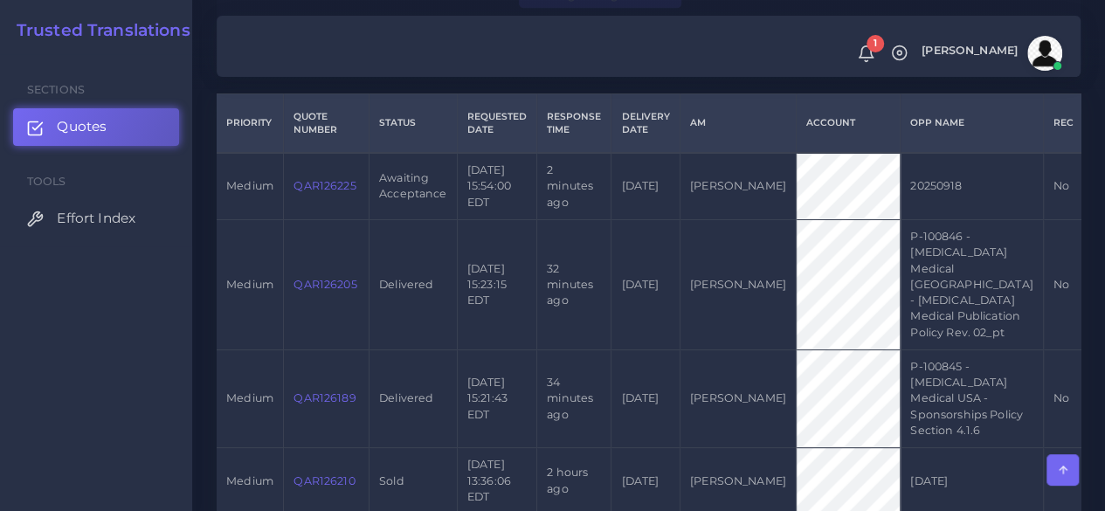
click at [327, 185] on link "QAR126225" at bounding box center [325, 185] width 62 height 13
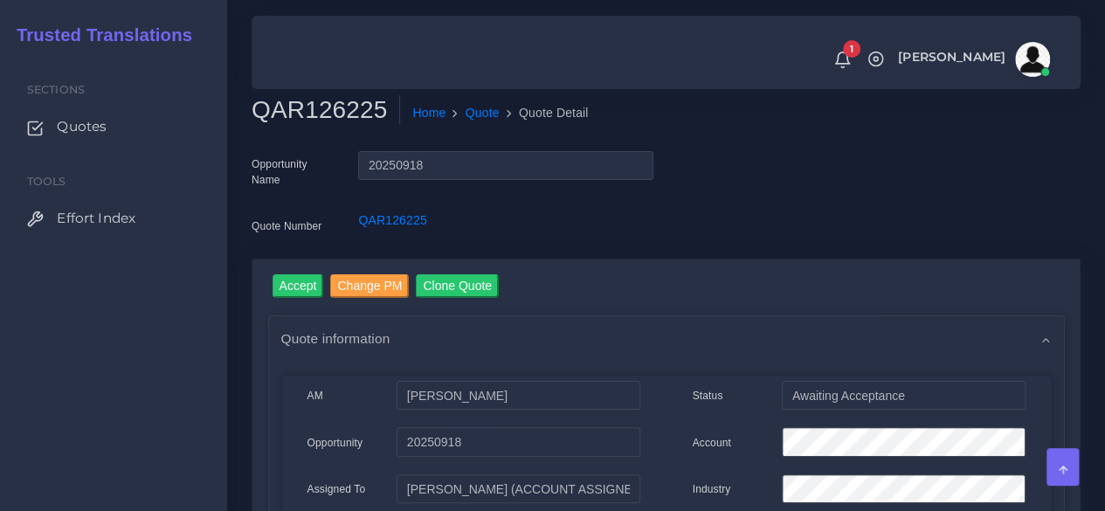
click at [321, 107] on h2 "QAR126225" at bounding box center [326, 110] width 149 height 30
copy h2 "QAR126225"
click at [297, 287] on input "Accept" at bounding box center [299, 286] width 52 height 24
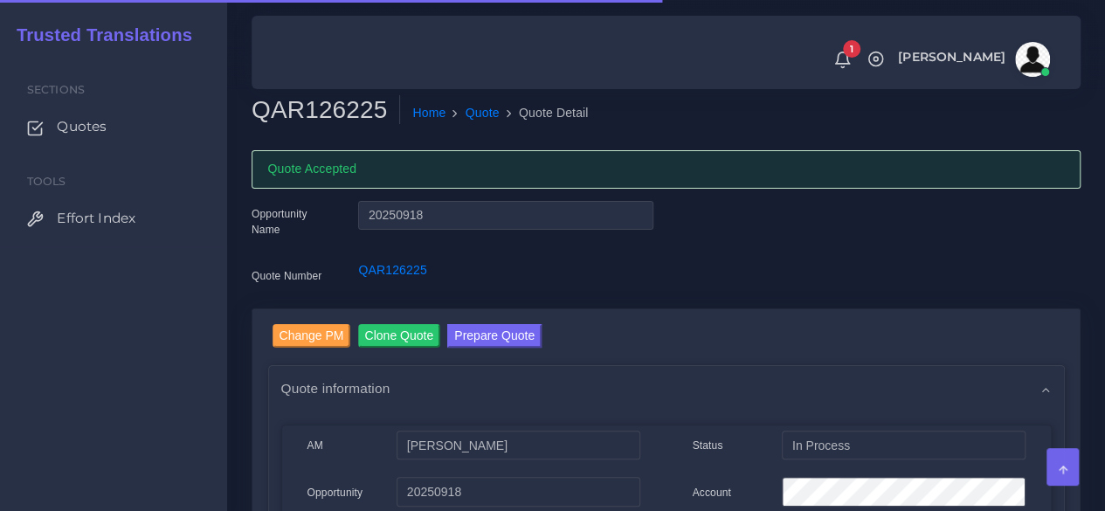
scroll to position [262, 0]
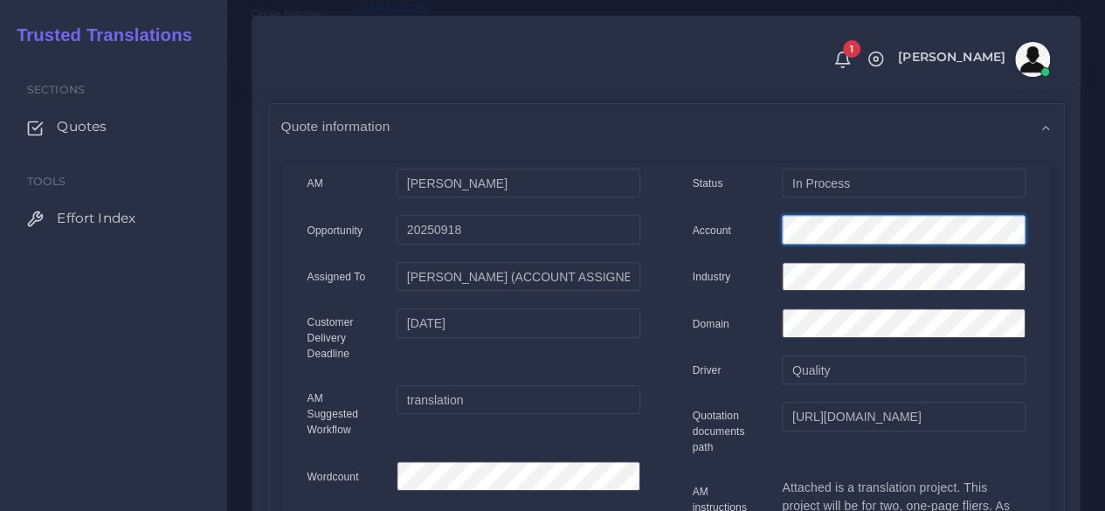
click at [716, 224] on div "Account" at bounding box center [859, 232] width 359 height 35
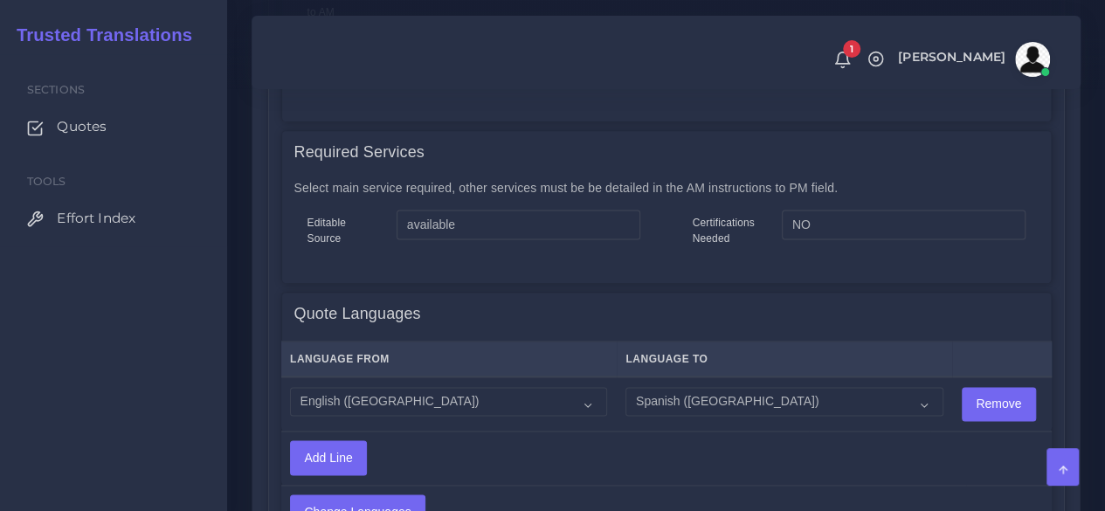
scroll to position [1544, 0]
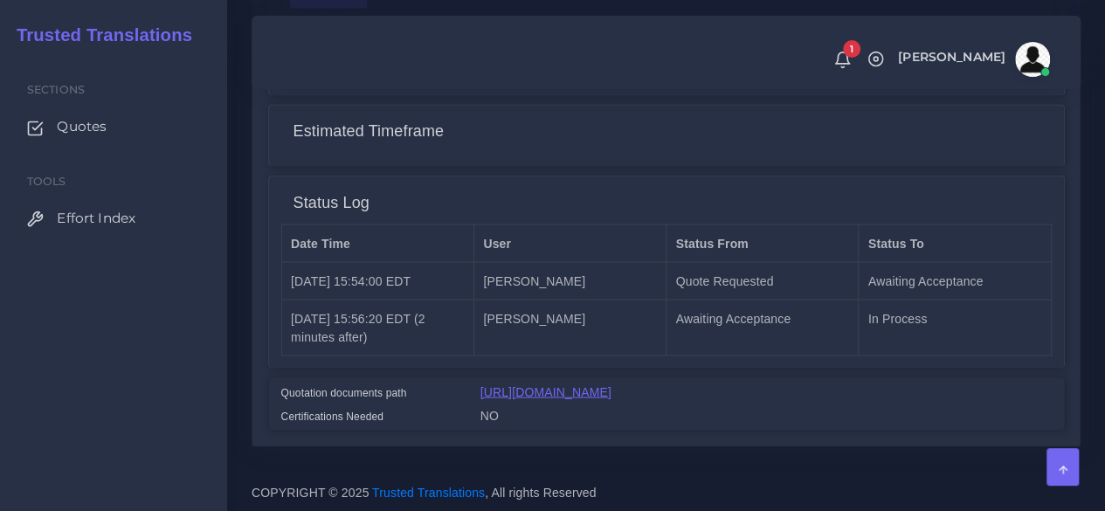
click at [592, 384] on link "https://workdrive.zoho.com/fgoh3e43b1a1fe2124b65bedd7c3c51a0e040/teams/fgoh3e43…" at bounding box center [546, 391] width 131 height 14
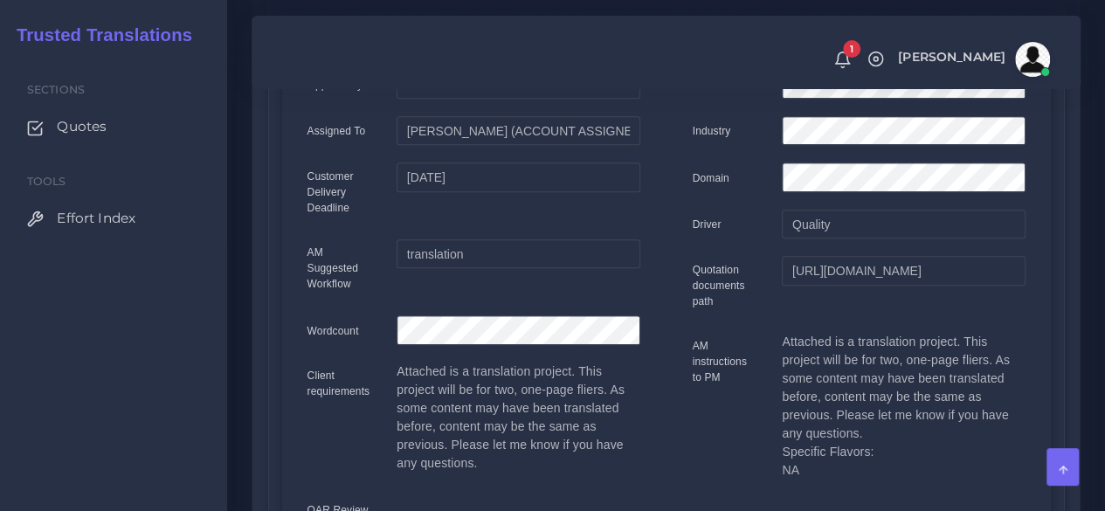
scroll to position [0, 0]
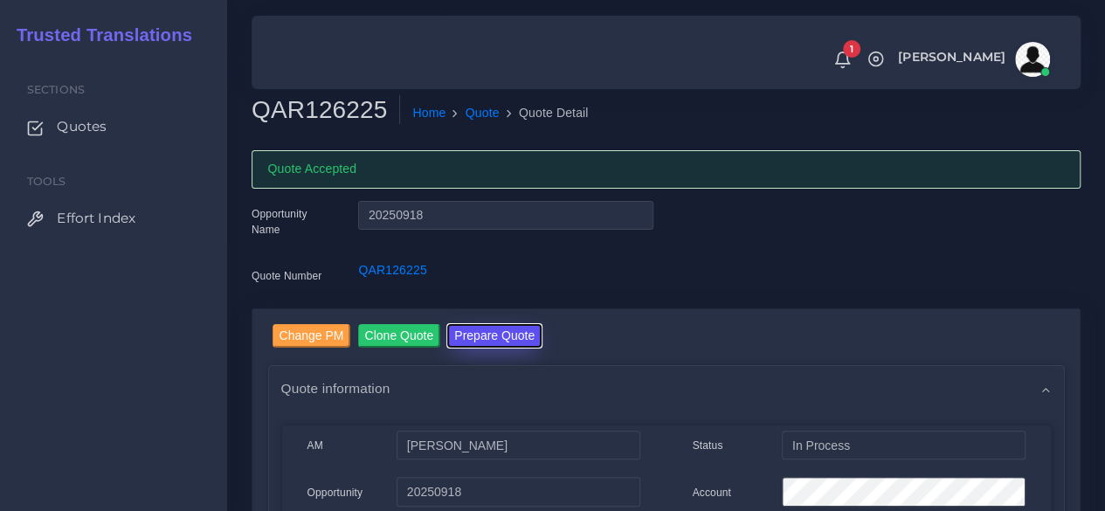
click at [510, 333] on button "Prepare Quote" at bounding box center [494, 336] width 94 height 24
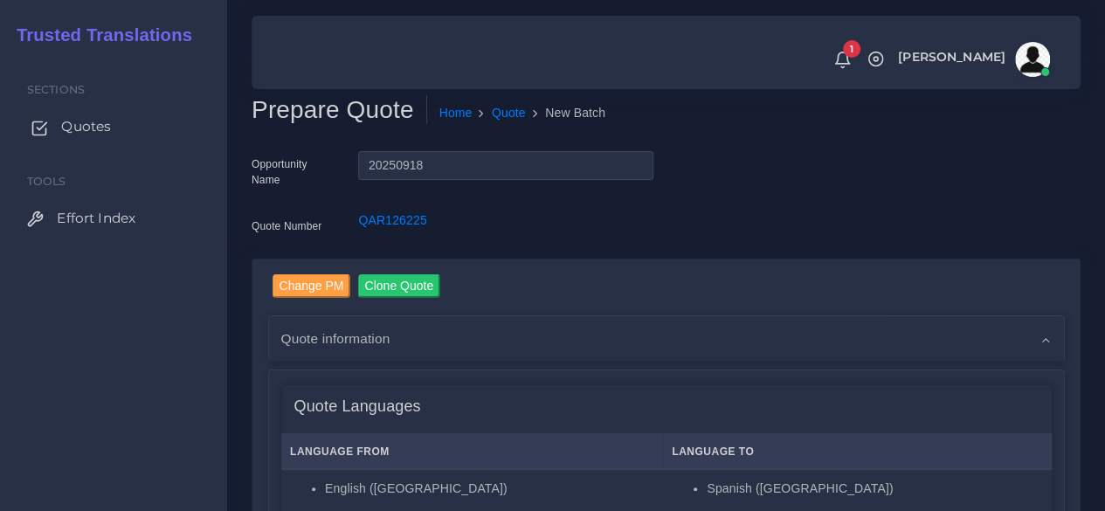
click at [89, 121] on span "Quotes" at bounding box center [86, 126] width 50 height 19
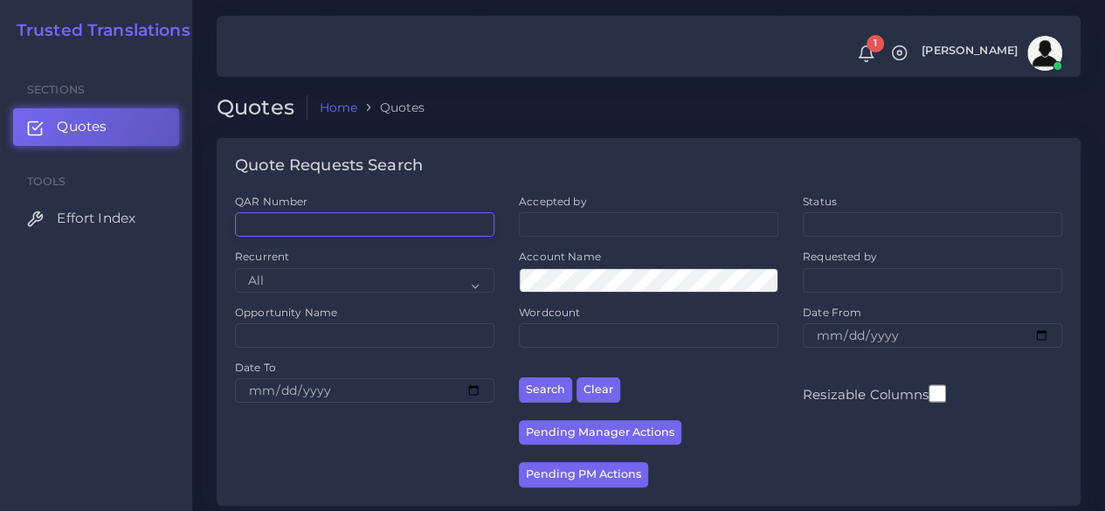
click at [343, 230] on input "QAR Number" at bounding box center [364, 224] width 259 height 24
paste input "QAR126084"
type input "QAR126084"
click at [519, 377] on button "Search" at bounding box center [545, 389] width 53 height 25
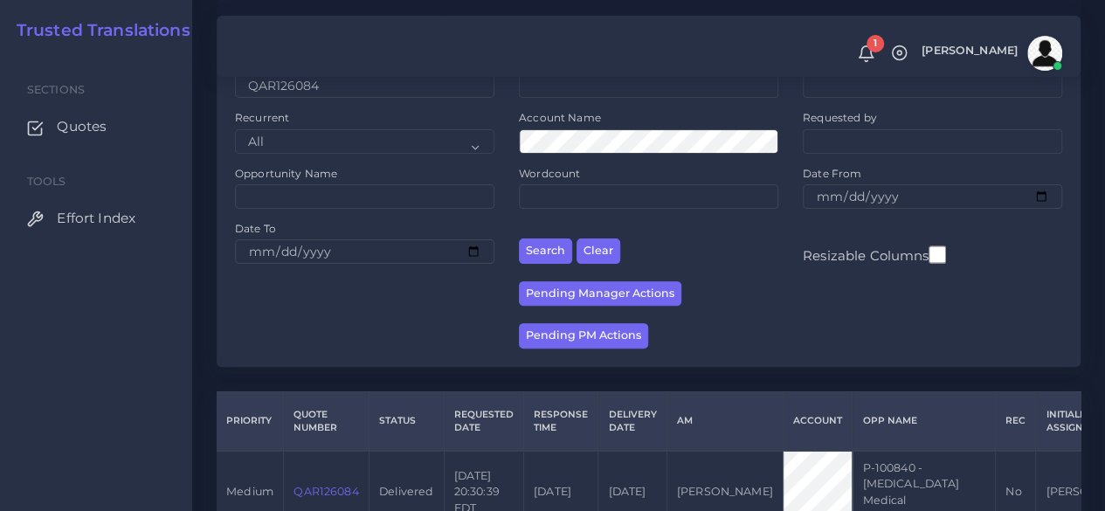
scroll to position [255, 0]
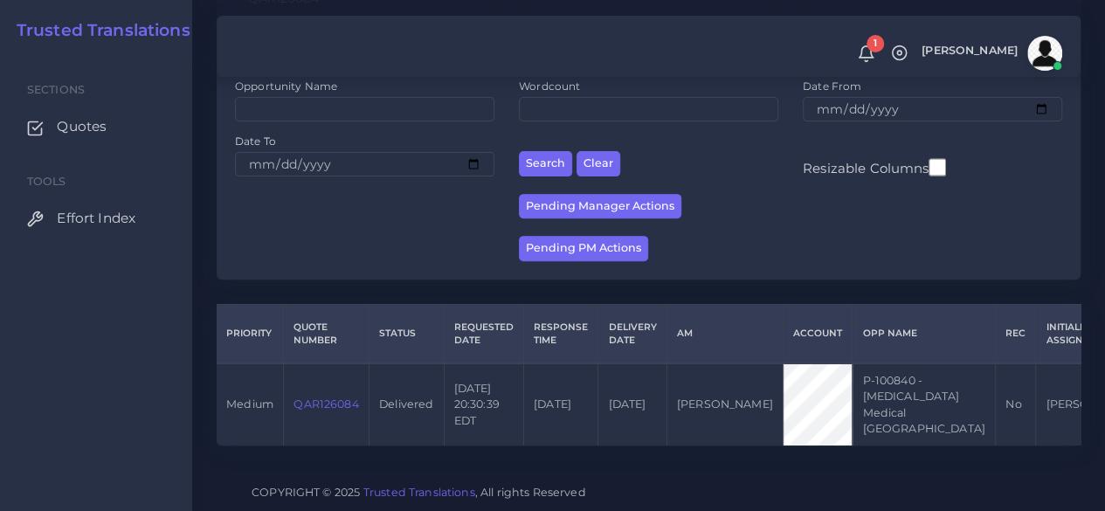
click at [336, 398] on link "QAR126084" at bounding box center [326, 404] width 65 height 13
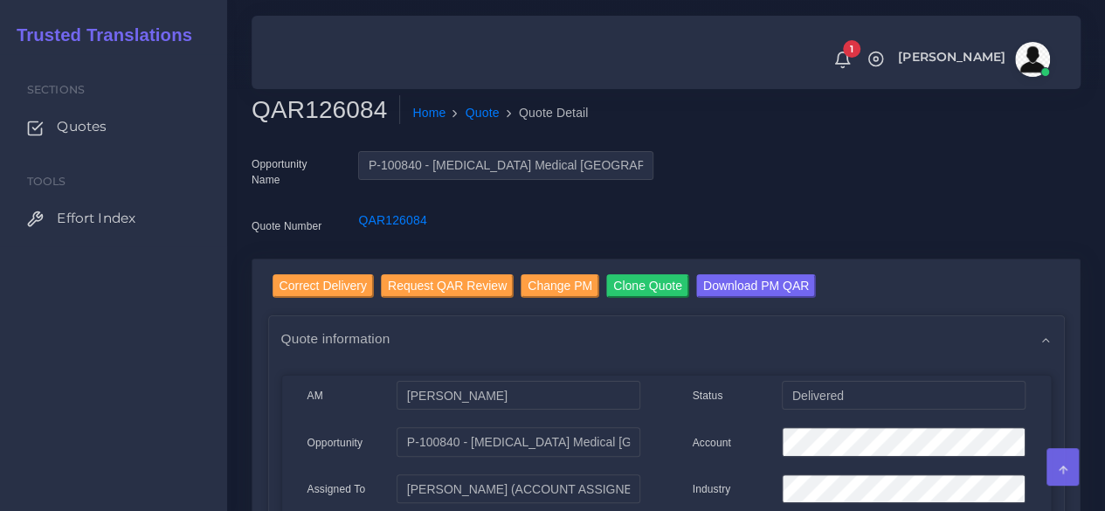
scroll to position [87, 0]
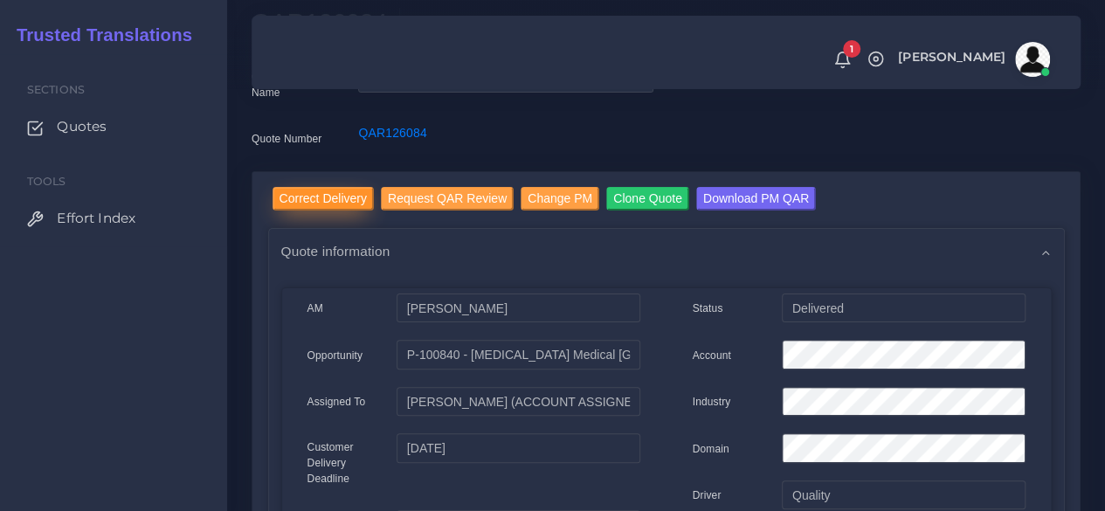
click at [330, 188] on input "Correct Delivery" at bounding box center [323, 199] width 101 height 24
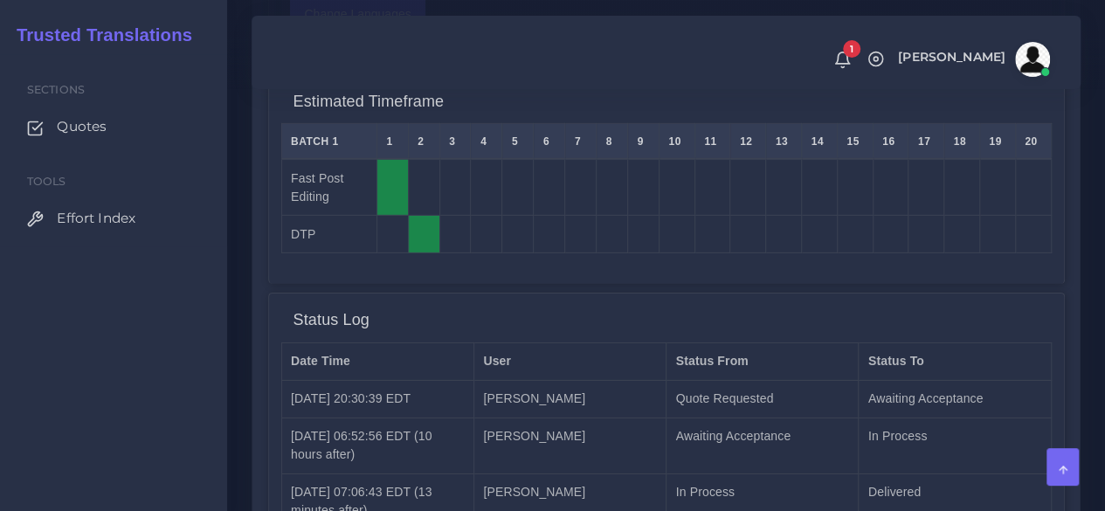
scroll to position [2971, 0]
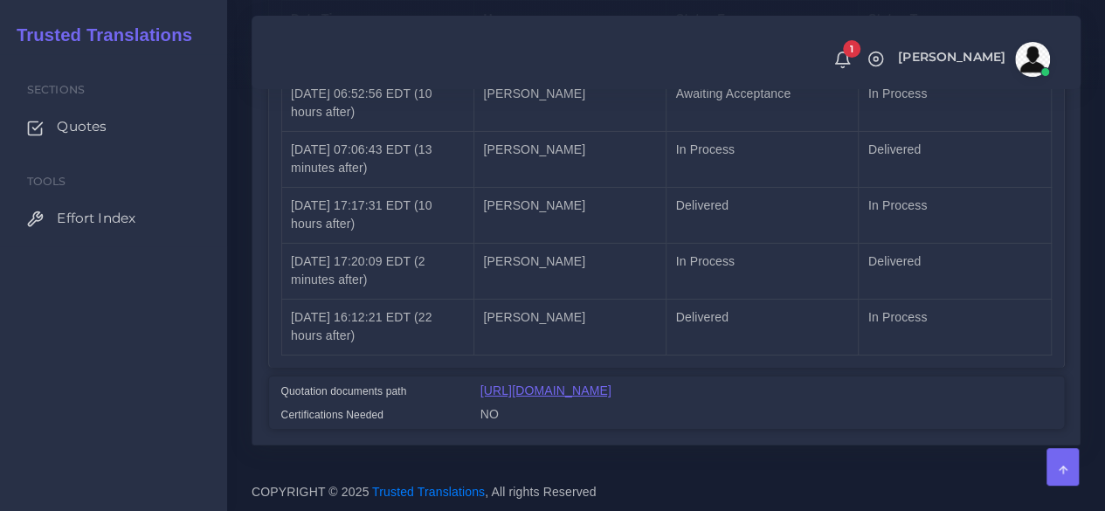
click at [586, 392] on link "[URL][DOMAIN_NAME]" at bounding box center [546, 391] width 131 height 14
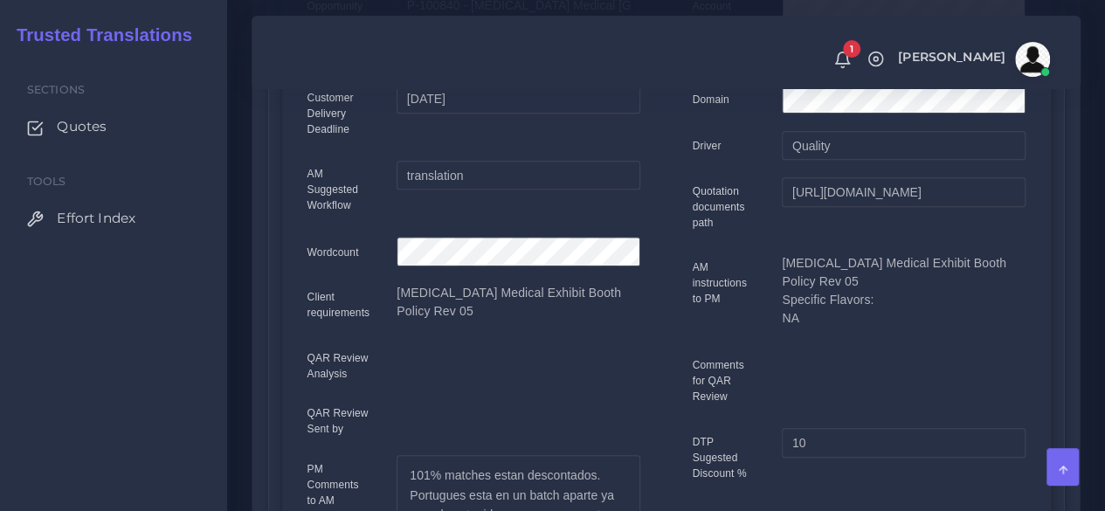
scroll to position [0, 0]
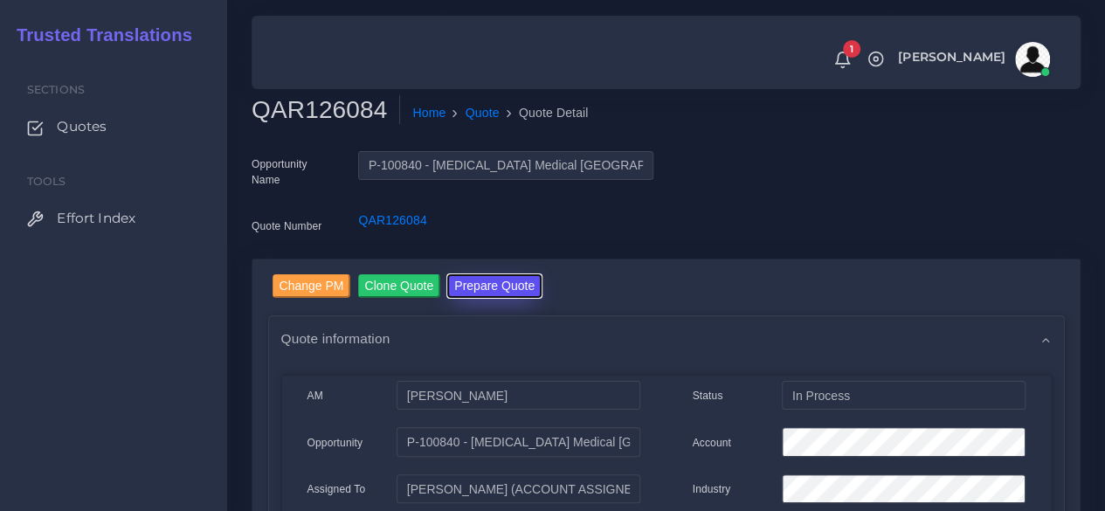
click at [470, 284] on button "Prepare Quote" at bounding box center [494, 286] width 94 height 24
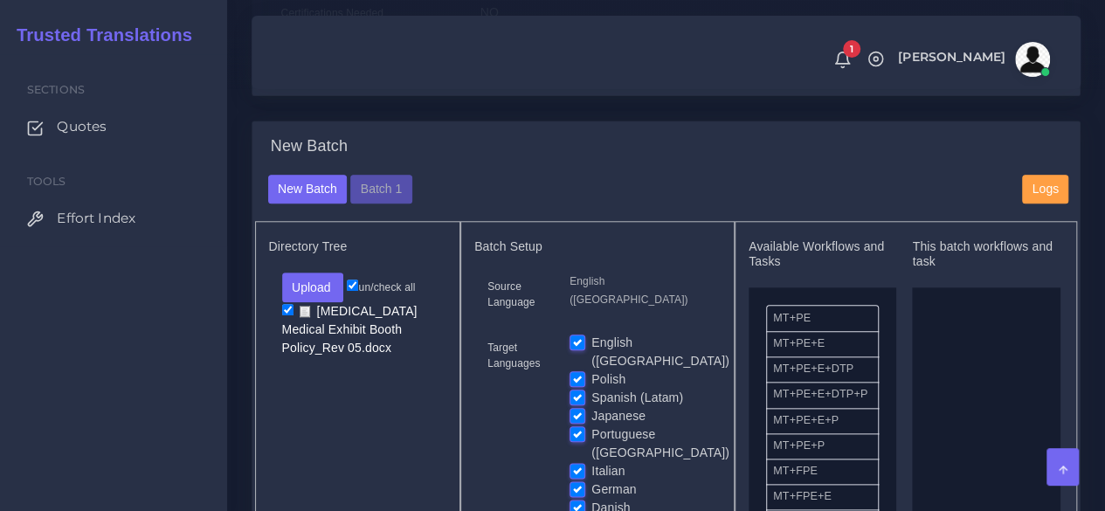
scroll to position [786, 0]
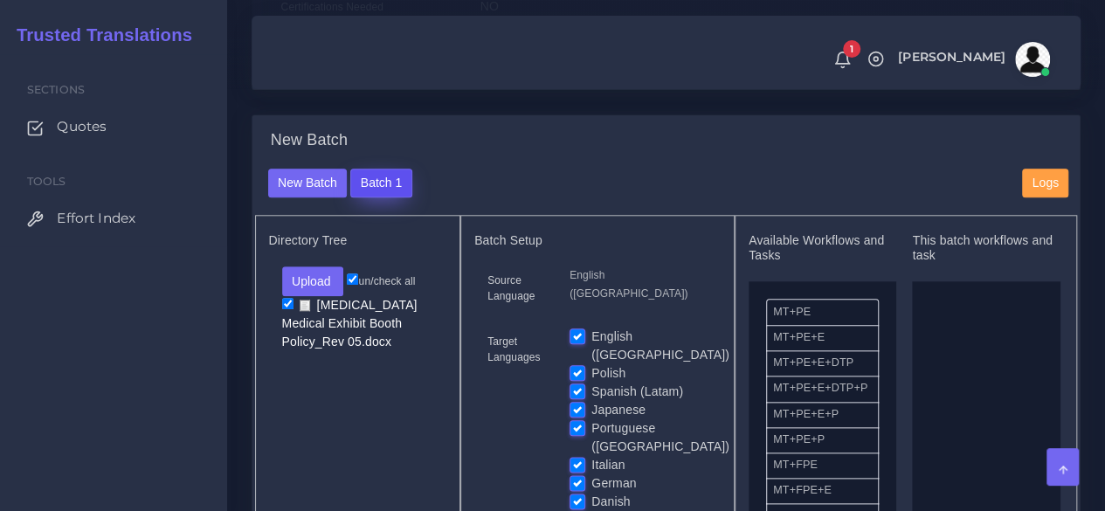
click at [377, 198] on button "Batch 1" at bounding box center [380, 184] width 61 height 30
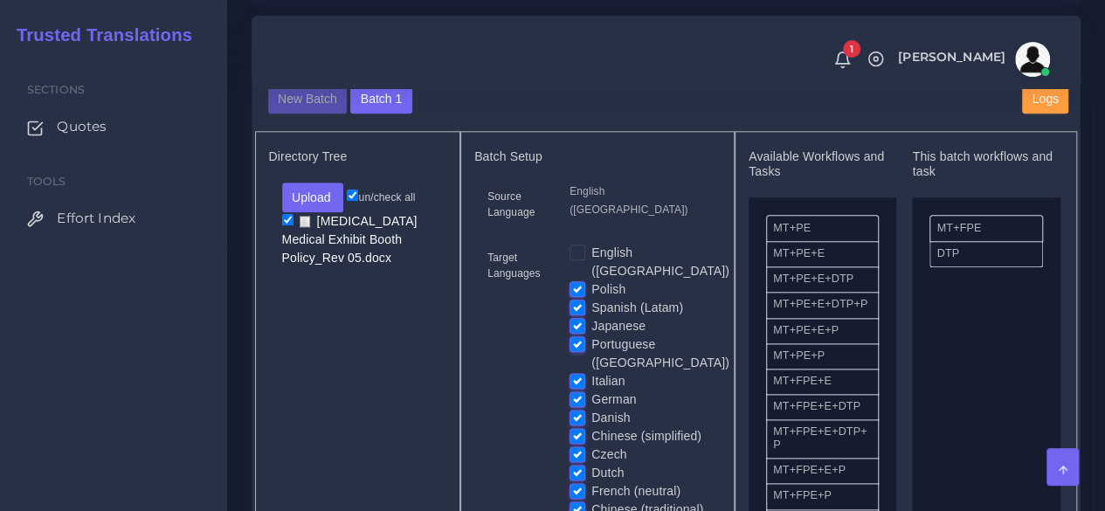
scroll to position [874, 0]
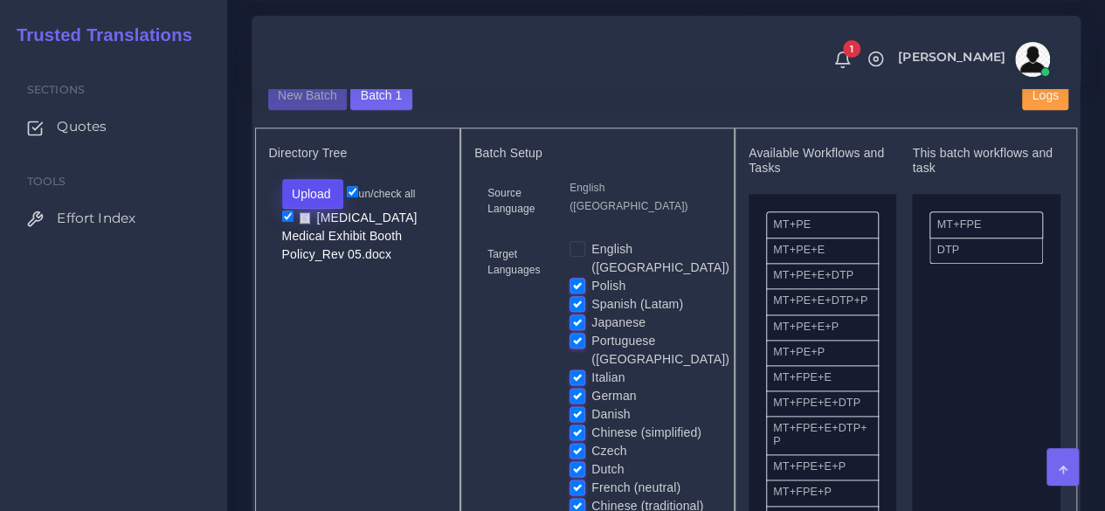
click at [290, 209] on button "Upload" at bounding box center [313, 194] width 62 height 30
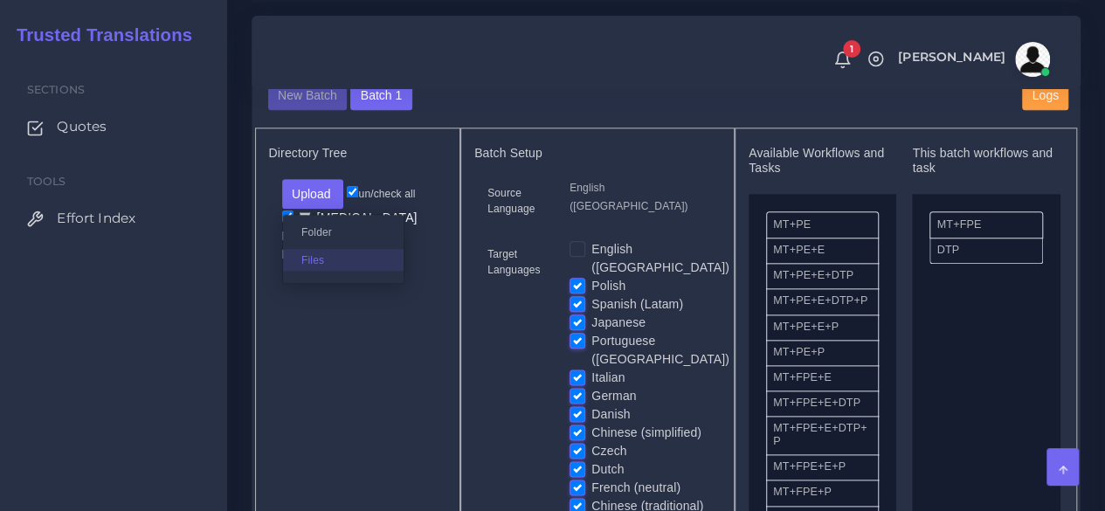
click at [329, 271] on label "Files" at bounding box center [343, 260] width 121 height 22
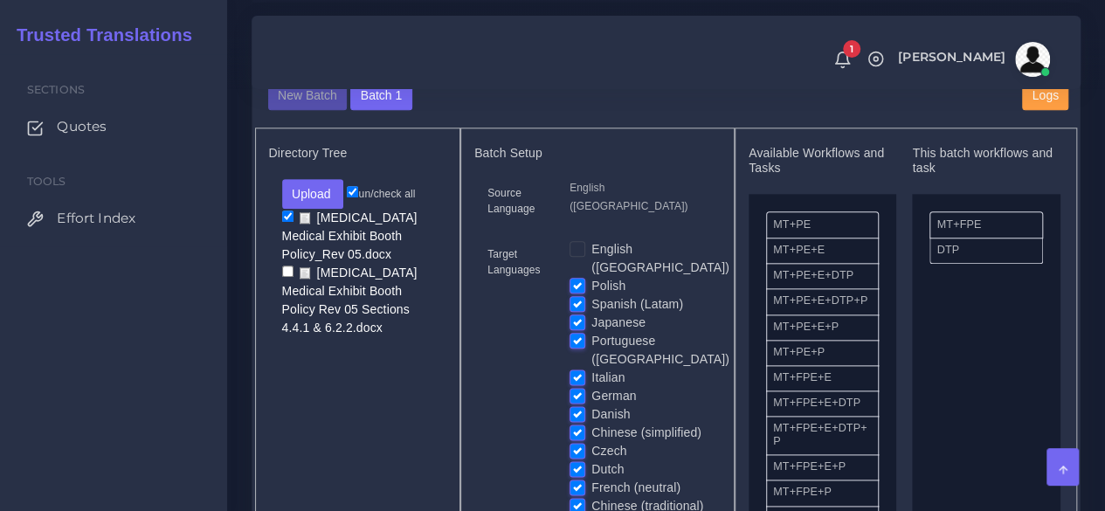
click at [286, 277] on input "checkbox" at bounding box center [287, 271] width 11 height 11
checkbox input "true"
click at [286, 222] on input "checkbox" at bounding box center [287, 216] width 11 height 11
checkbox input "false"
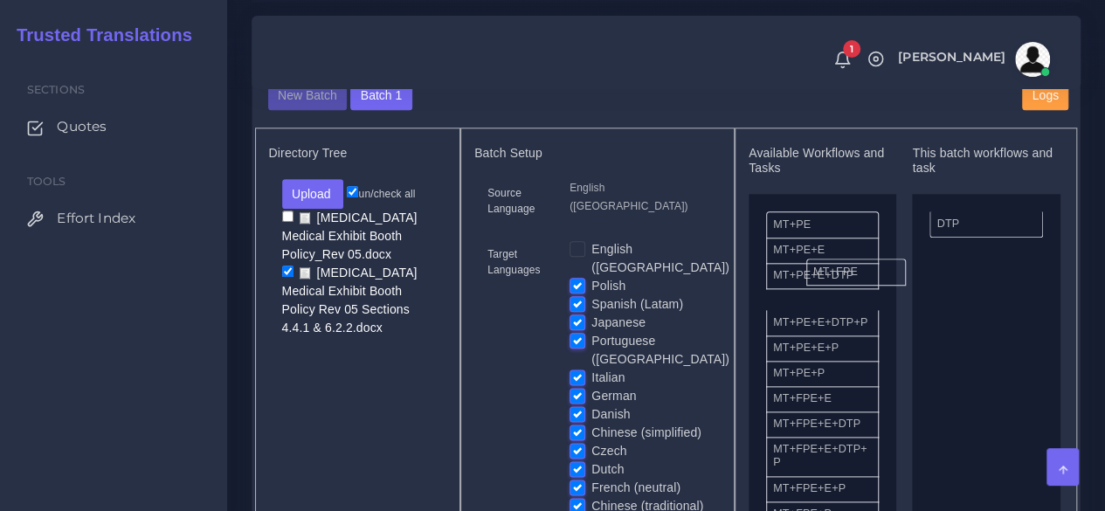
drag, startPoint x: 980, startPoint y: 254, endPoint x: 856, endPoint y: 301, distance: 132.7
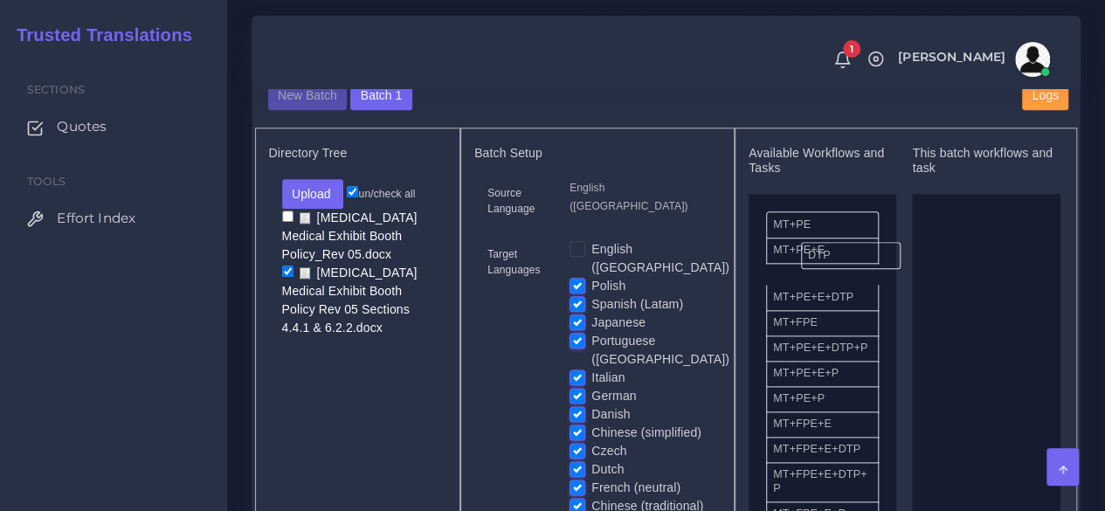
drag, startPoint x: 955, startPoint y: 253, endPoint x: 825, endPoint y: 284, distance: 133.9
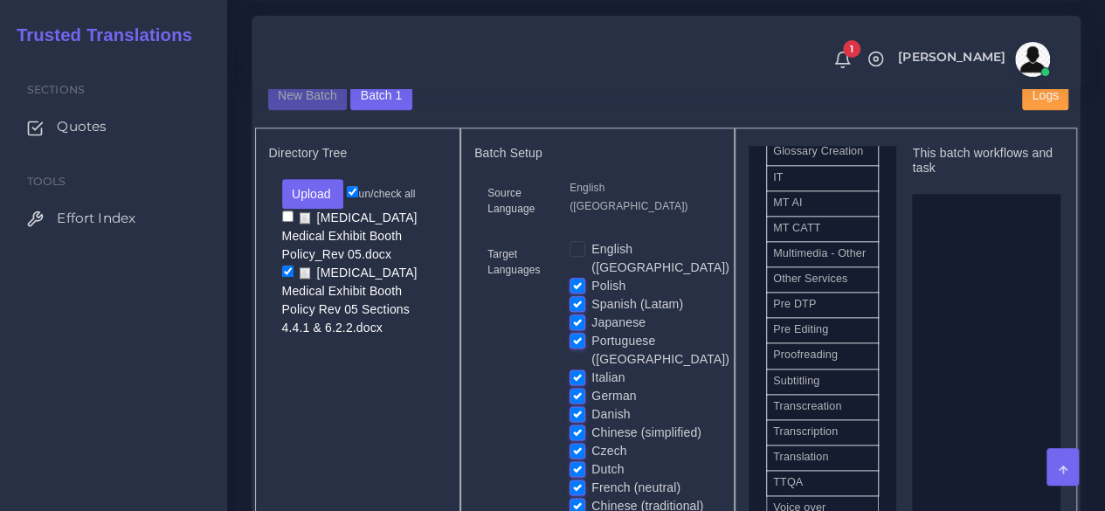
scroll to position [929, 0]
drag, startPoint x: 811, startPoint y: 494, endPoint x: 986, endPoint y: 377, distance: 209.9
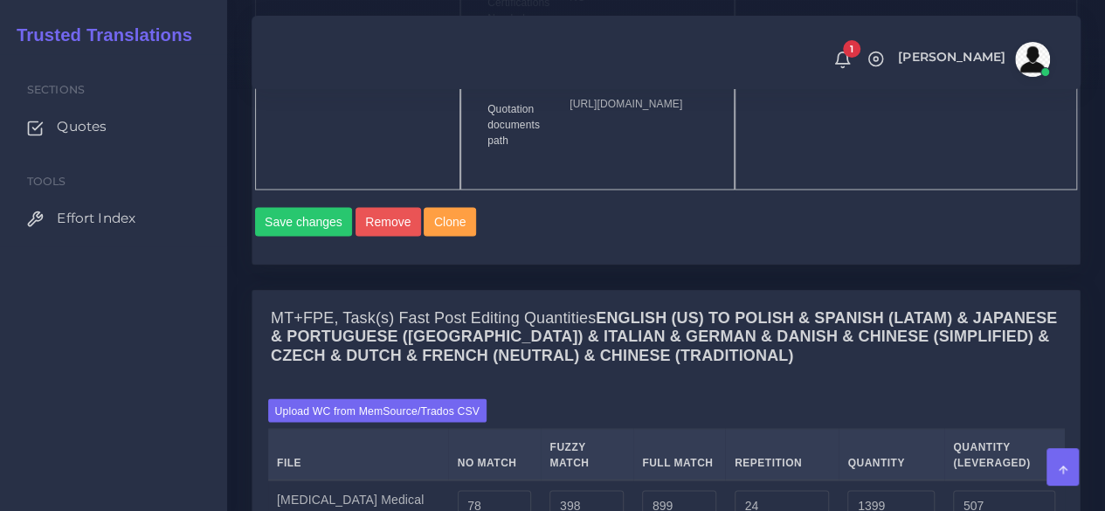
scroll to position [1573, 0]
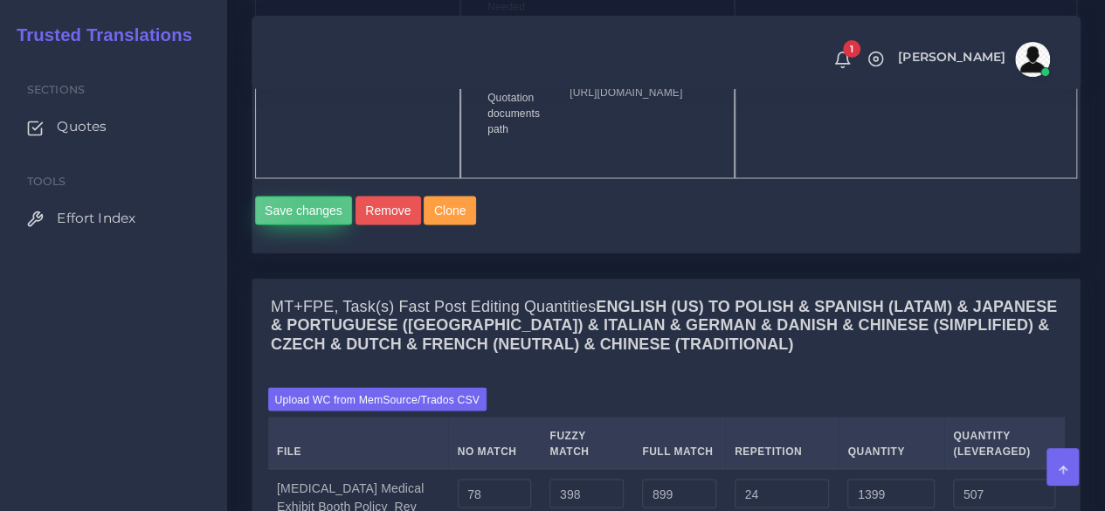
click at [314, 225] on button "Save changes" at bounding box center [304, 211] width 98 height 30
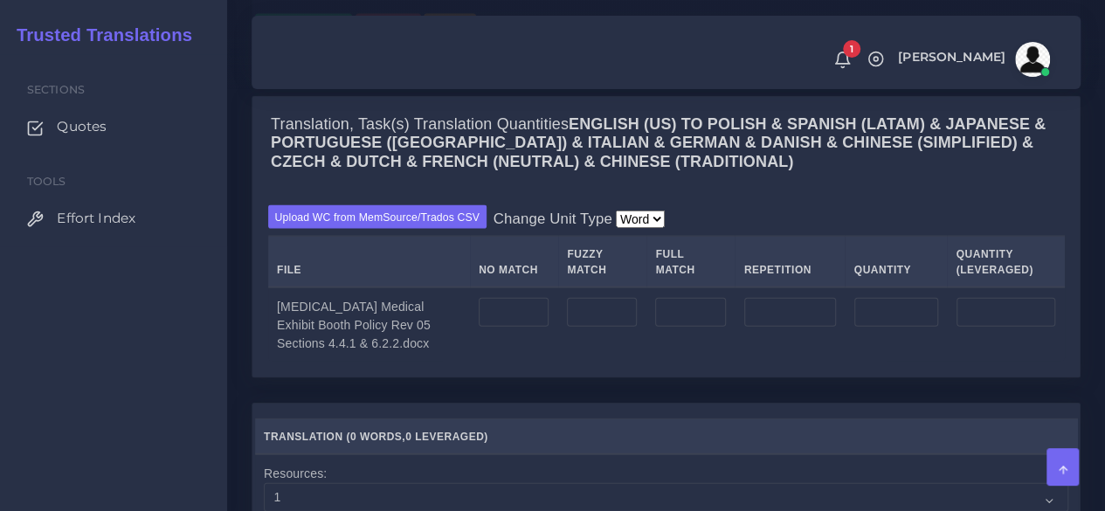
scroll to position [1835, 0]
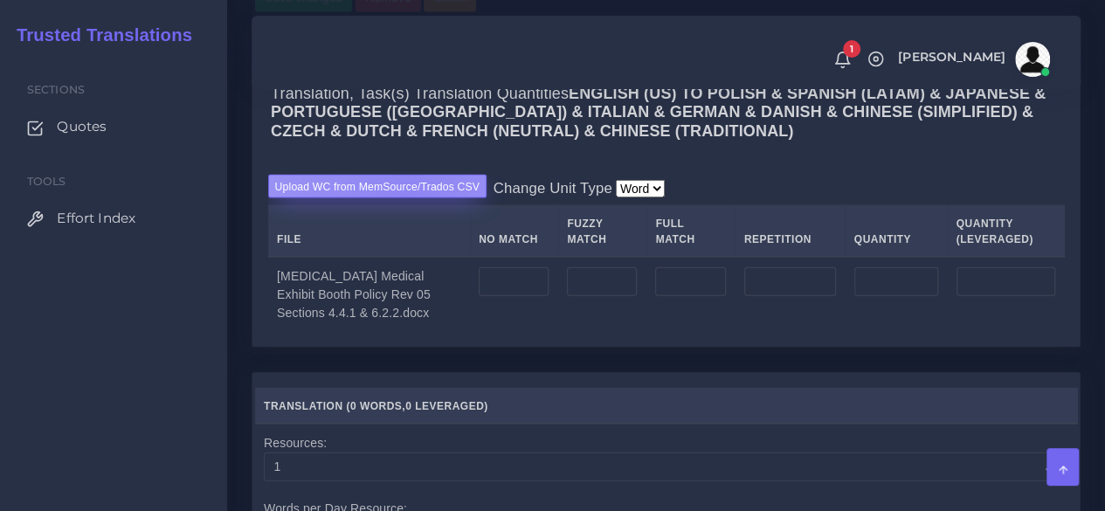
click at [406, 198] on label "Upload WC from MemSource/Trados CSV" at bounding box center [377, 187] width 219 height 24
click at [0, 0] on input "Upload WC from MemSource/Trados CSV" at bounding box center [0, 0] width 0 height 0
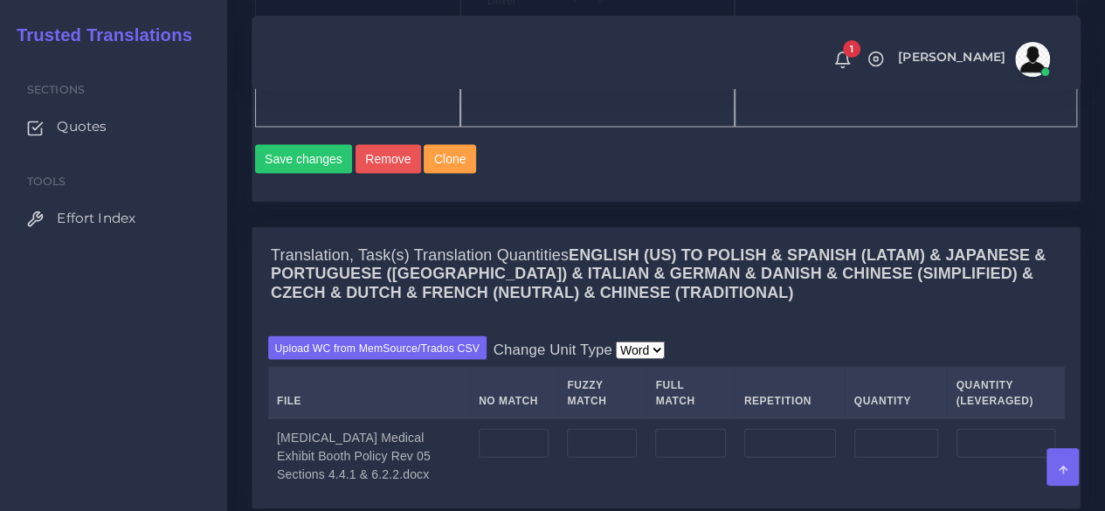
scroll to position [1922, 0]
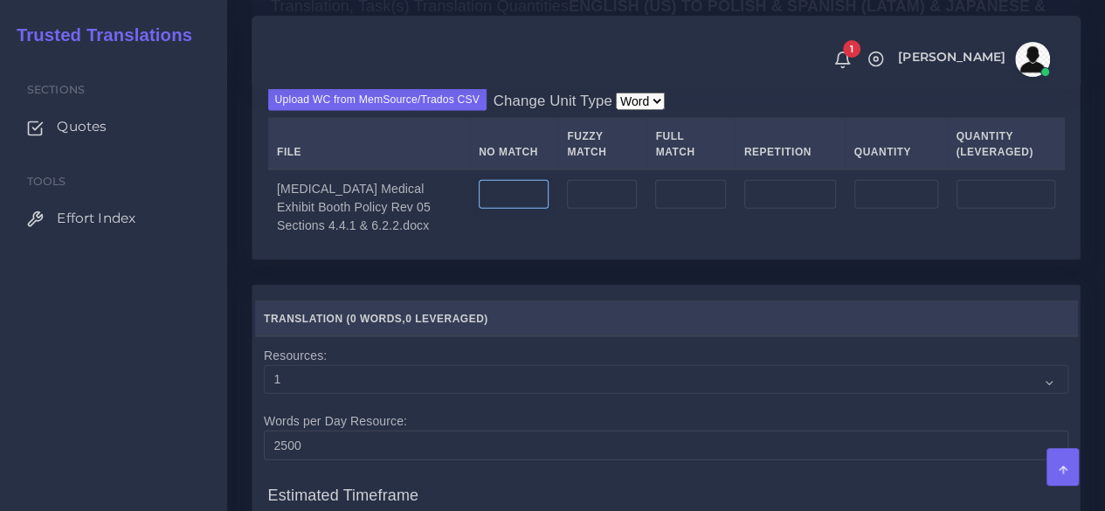
click at [479, 210] on input "number" at bounding box center [514, 195] width 70 height 30
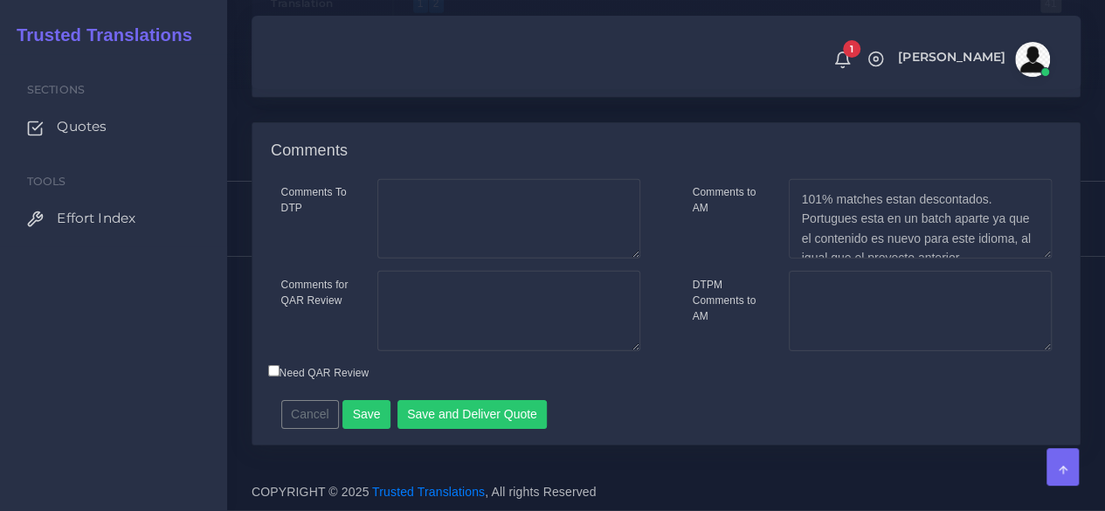
scroll to position [2590, 0]
type input "69"
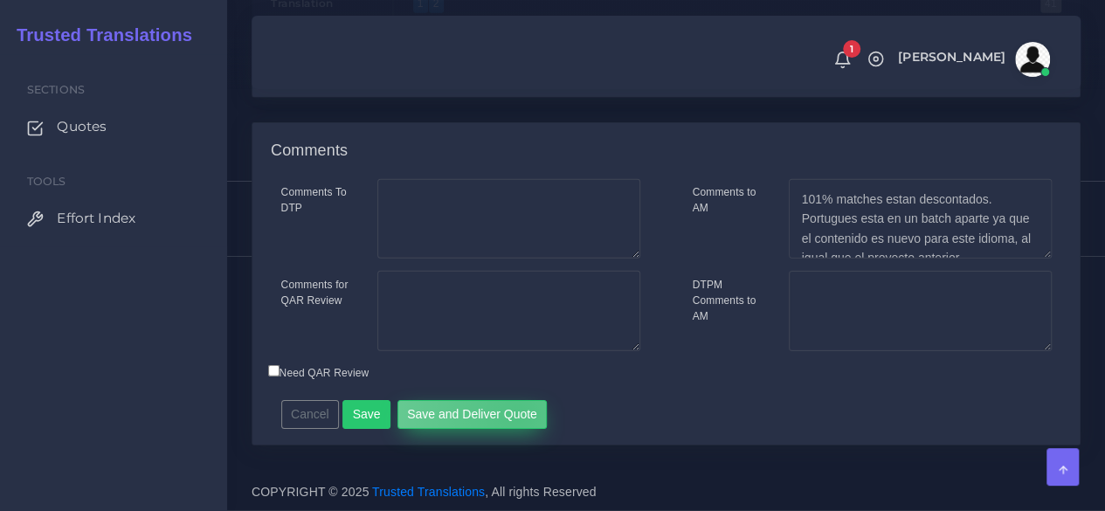
click at [510, 415] on button "Save and Deliver Quote" at bounding box center [473, 415] width 150 height 30
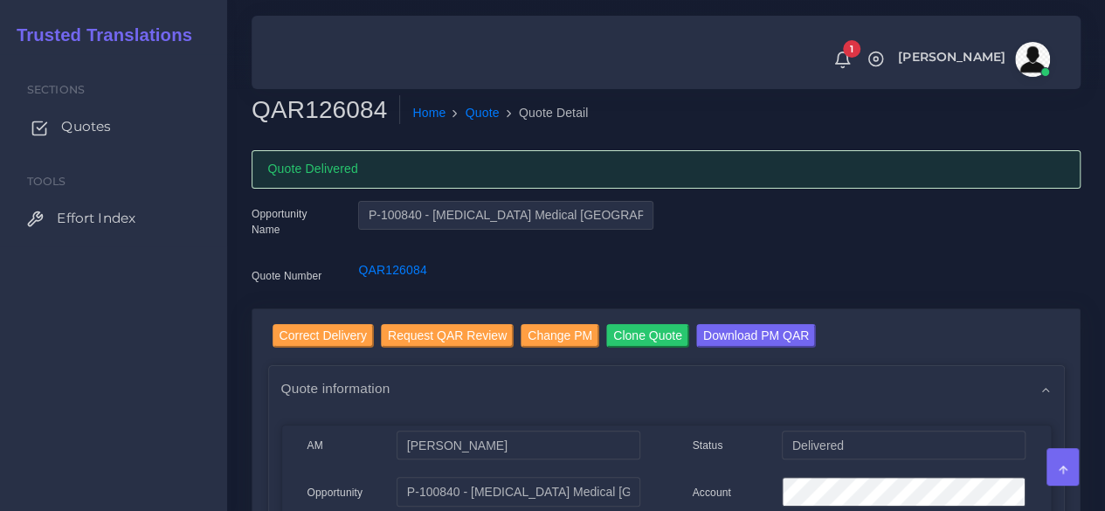
click at [90, 127] on span "Quotes" at bounding box center [86, 126] width 50 height 19
